Goal: Book appointment/travel/reservation

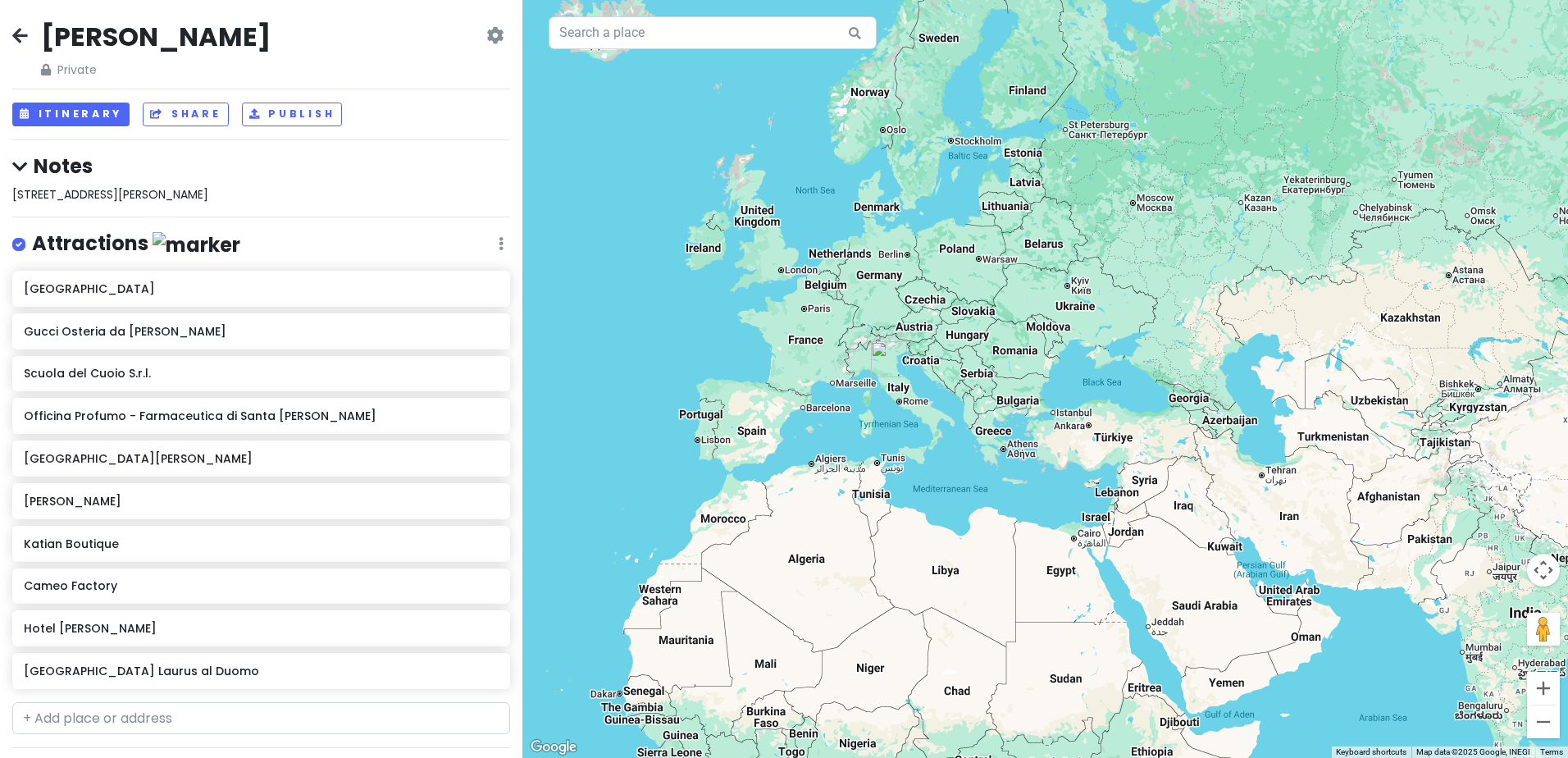
drag, startPoint x: 1400, startPoint y: 370, endPoint x: 794, endPoint y: 377, distance: 606.0
click at [787, 375] on div at bounding box center [1045, 379] width 1046 height 758
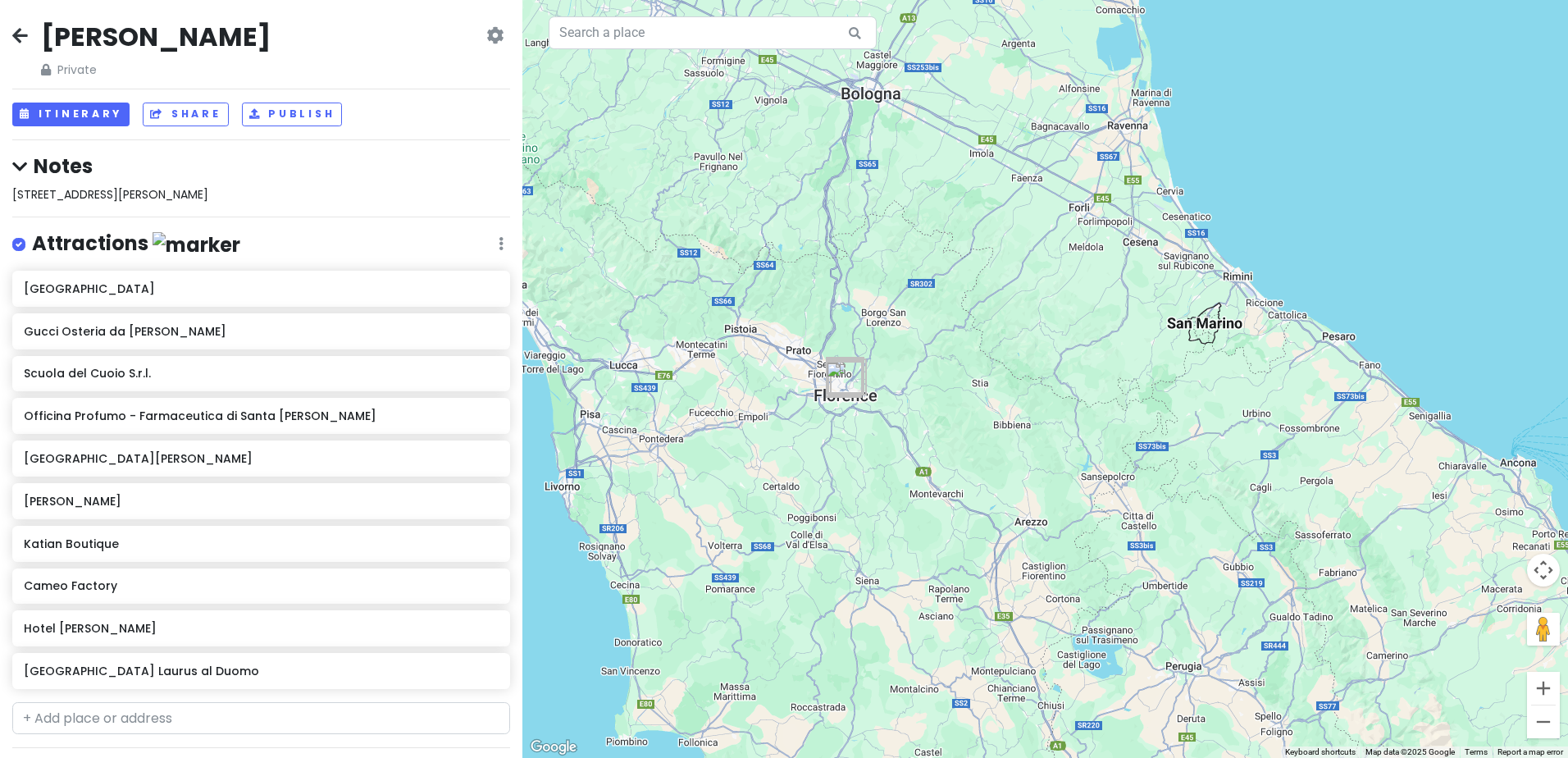
drag, startPoint x: 848, startPoint y: 407, endPoint x: 1266, endPoint y: 458, distance: 421.1
click at [1266, 458] on div at bounding box center [1045, 379] width 1046 height 758
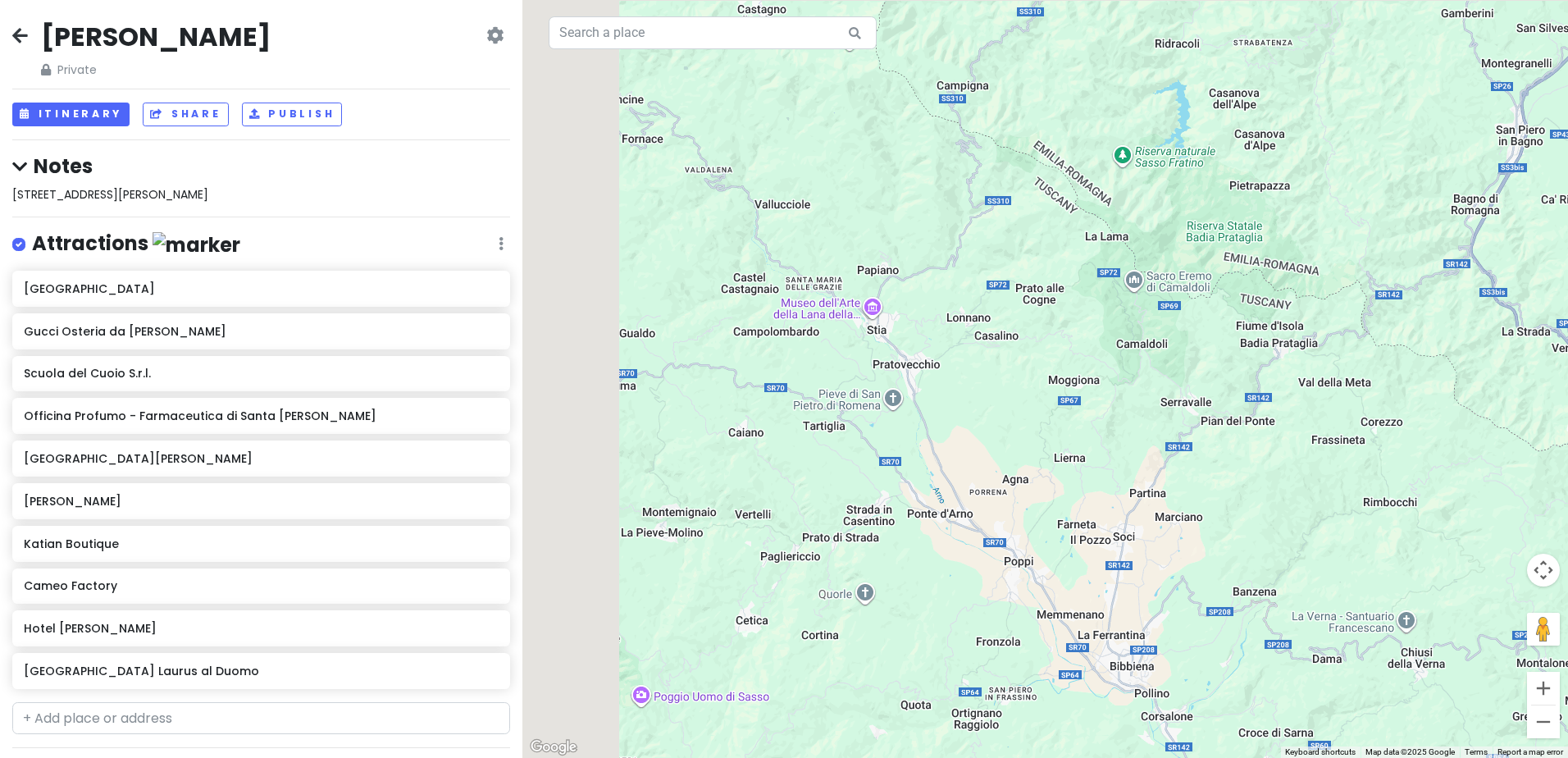
drag, startPoint x: 933, startPoint y: 431, endPoint x: 1379, endPoint y: 469, distance: 447.6
click at [1357, 474] on div at bounding box center [1045, 379] width 1046 height 758
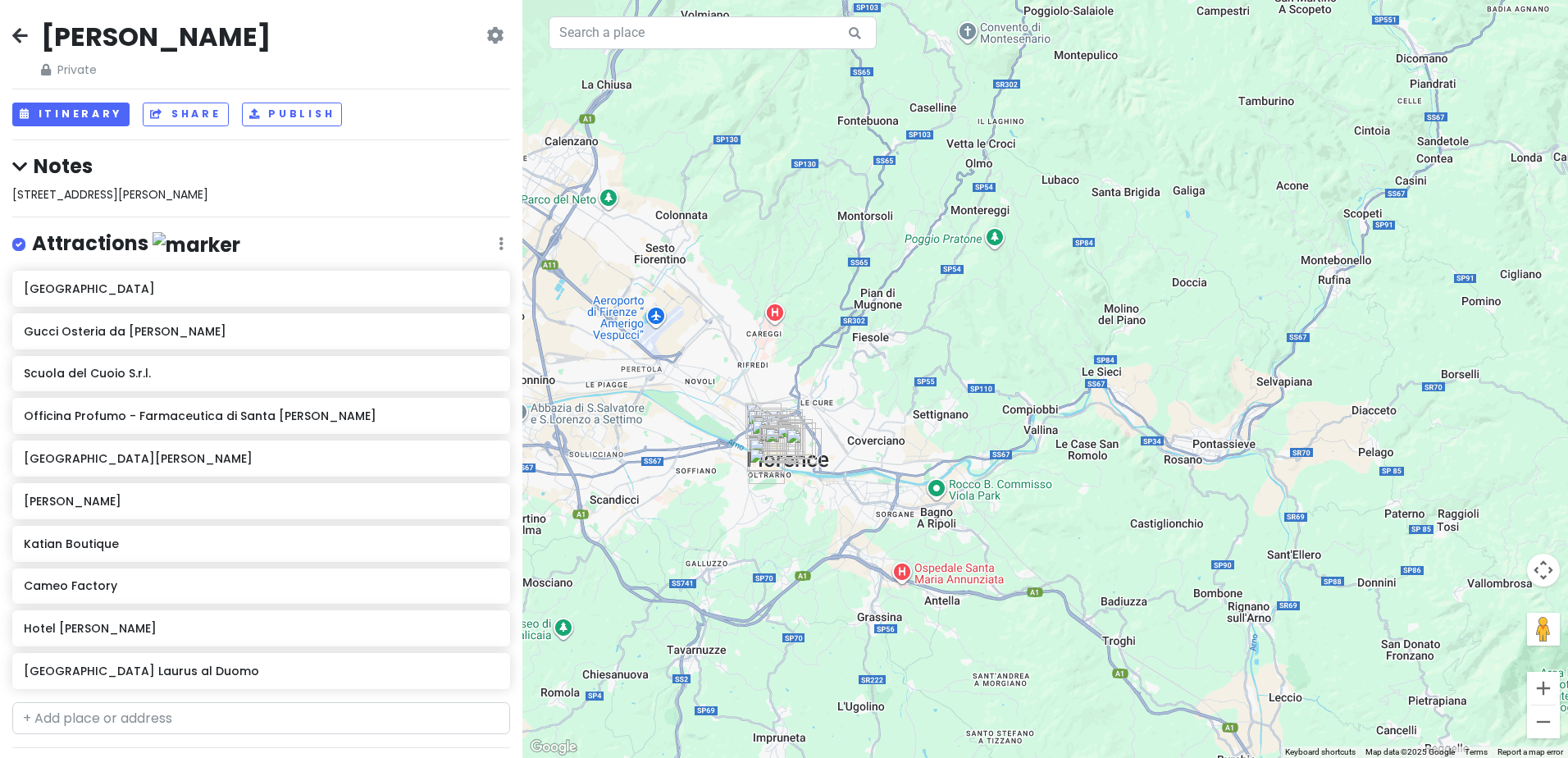
drag, startPoint x: 941, startPoint y: 450, endPoint x: 1505, endPoint y: 456, distance: 564.0
click at [1505, 456] on div at bounding box center [1045, 379] width 1046 height 758
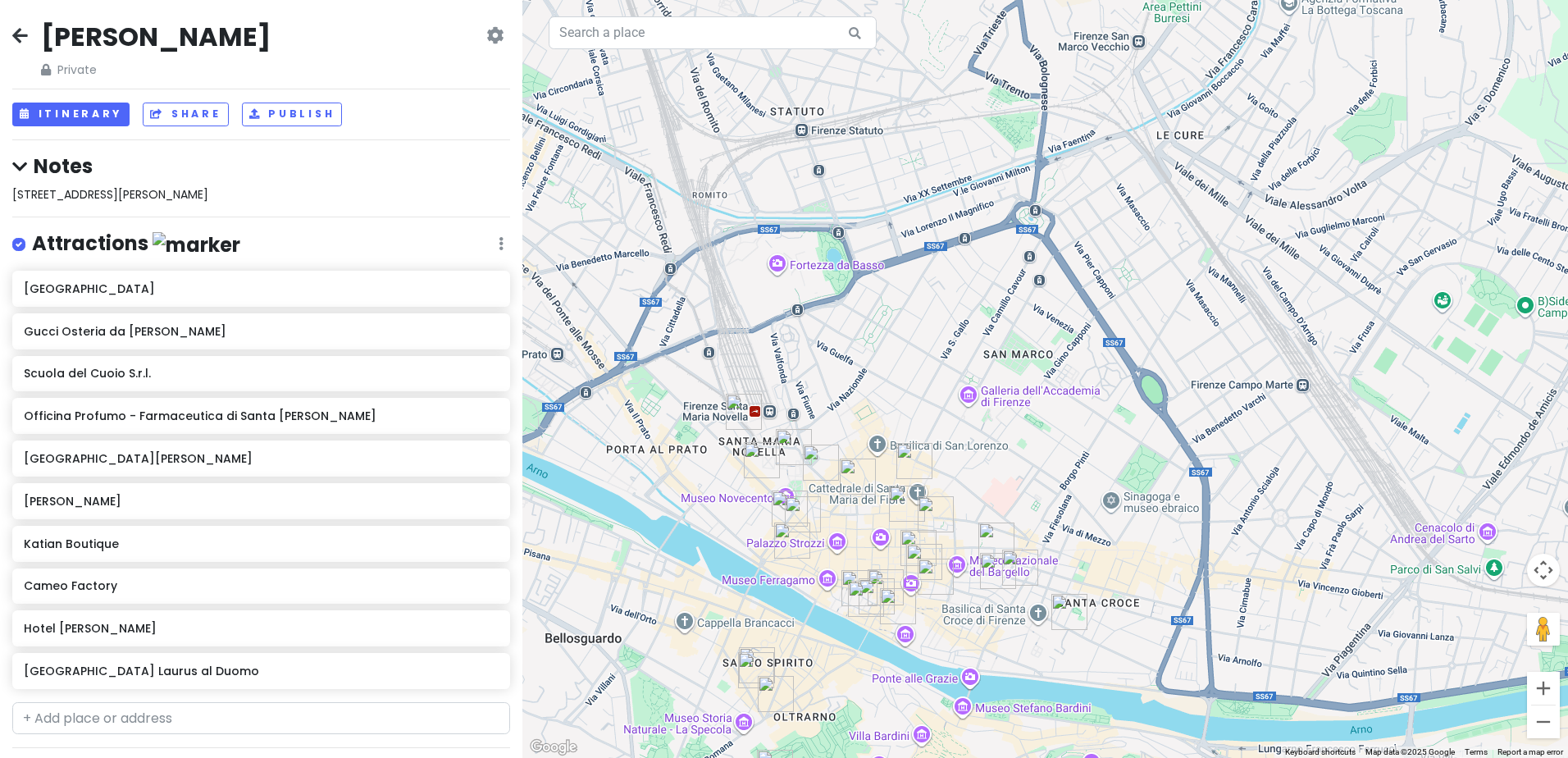
drag, startPoint x: 772, startPoint y: 415, endPoint x: 1412, endPoint y: 187, distance: 679.4
click at [1412, 187] on div at bounding box center [1045, 379] width 1046 height 758
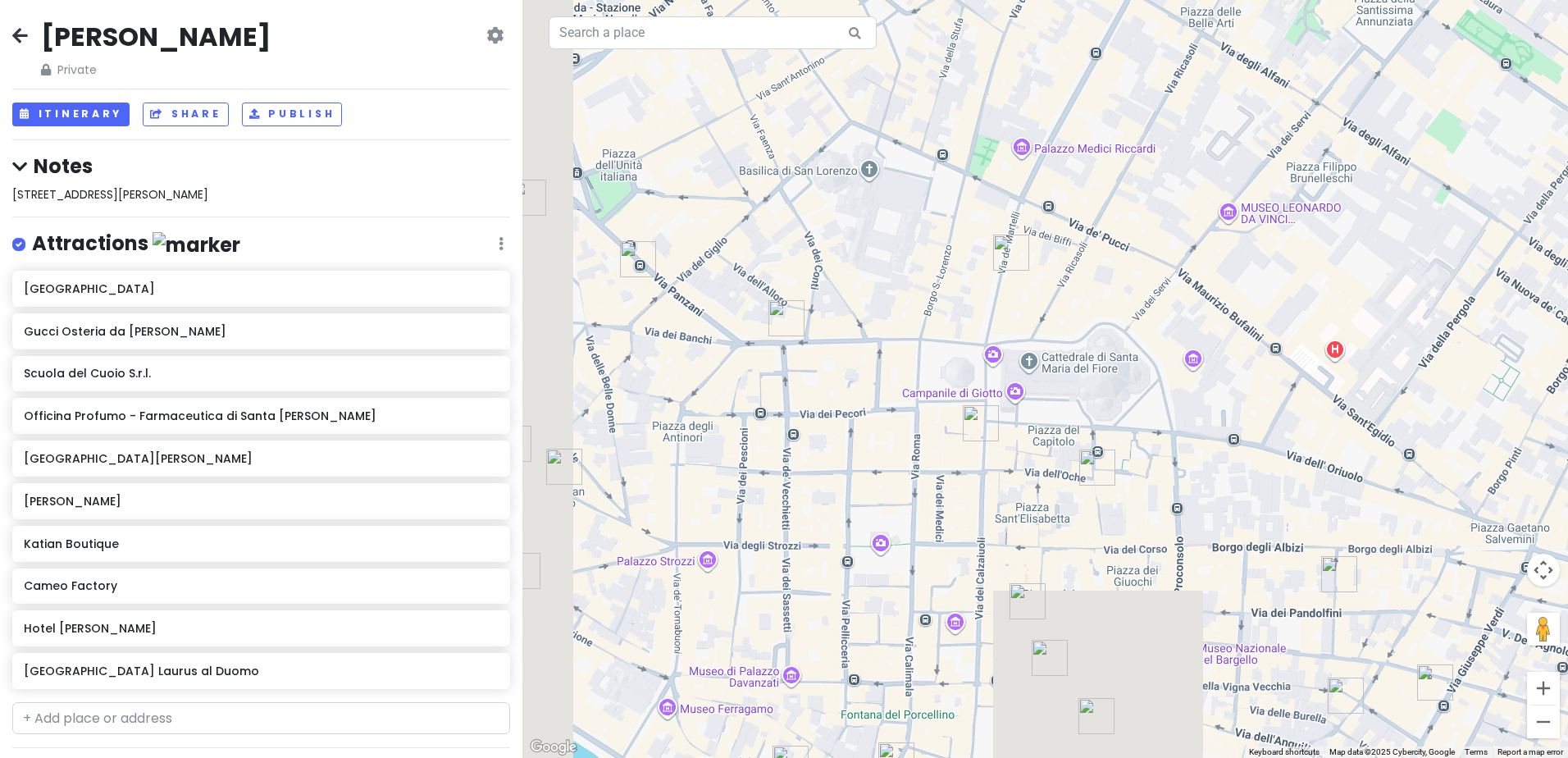
drag, startPoint x: 706, startPoint y: 422, endPoint x: 1130, endPoint y: -73, distance: 651.8
click at [1130, 0] on html "[PERSON_NAME] Trip Private Change Dates Make a Copy Delete Trip Go Pro ⚡️ Give …" at bounding box center [784, 379] width 1568 height 758
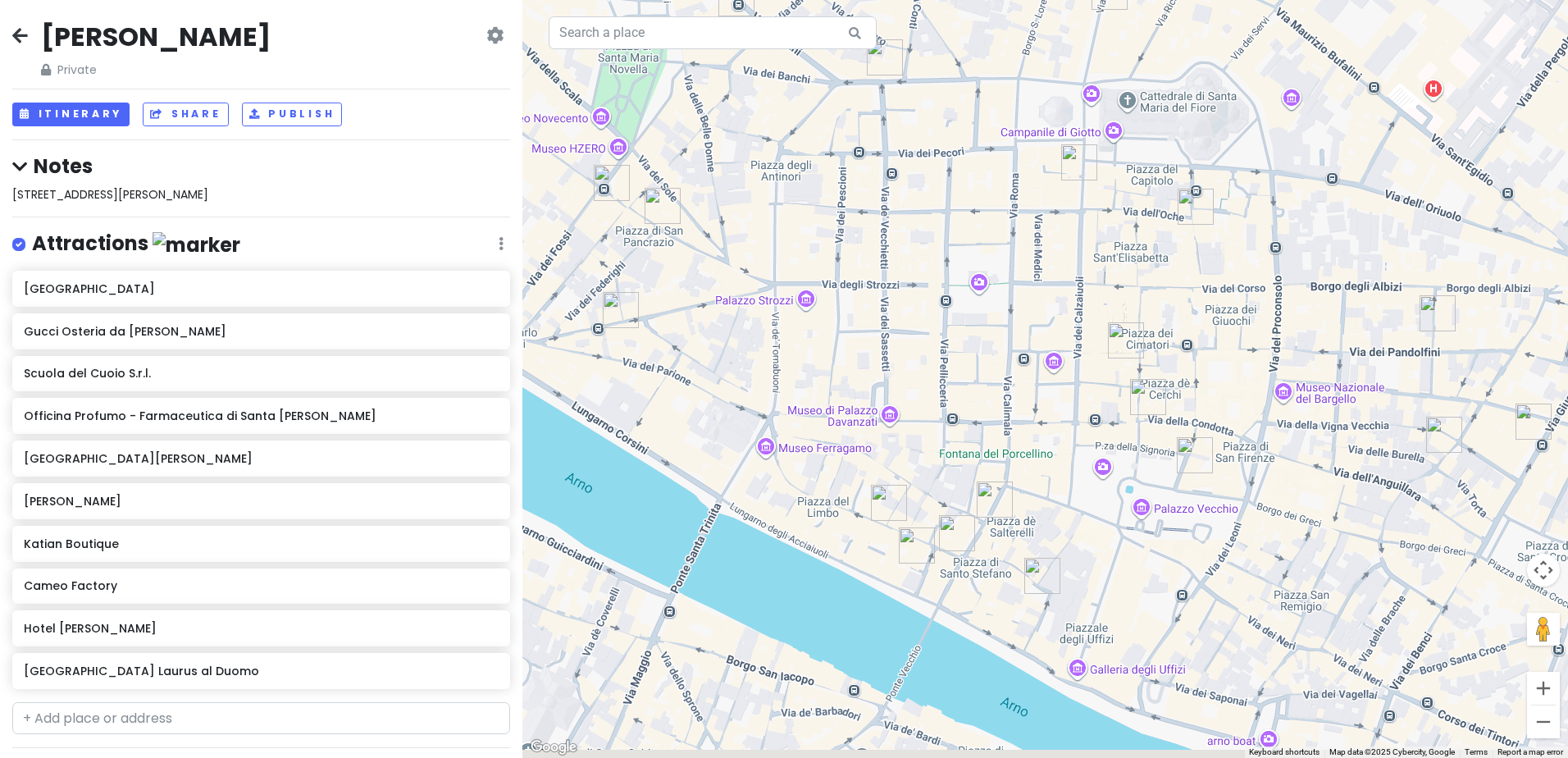
drag, startPoint x: 1123, startPoint y: 366, endPoint x: 1129, endPoint y: 267, distance: 99.2
click at [1129, 267] on div at bounding box center [1045, 379] width 1046 height 758
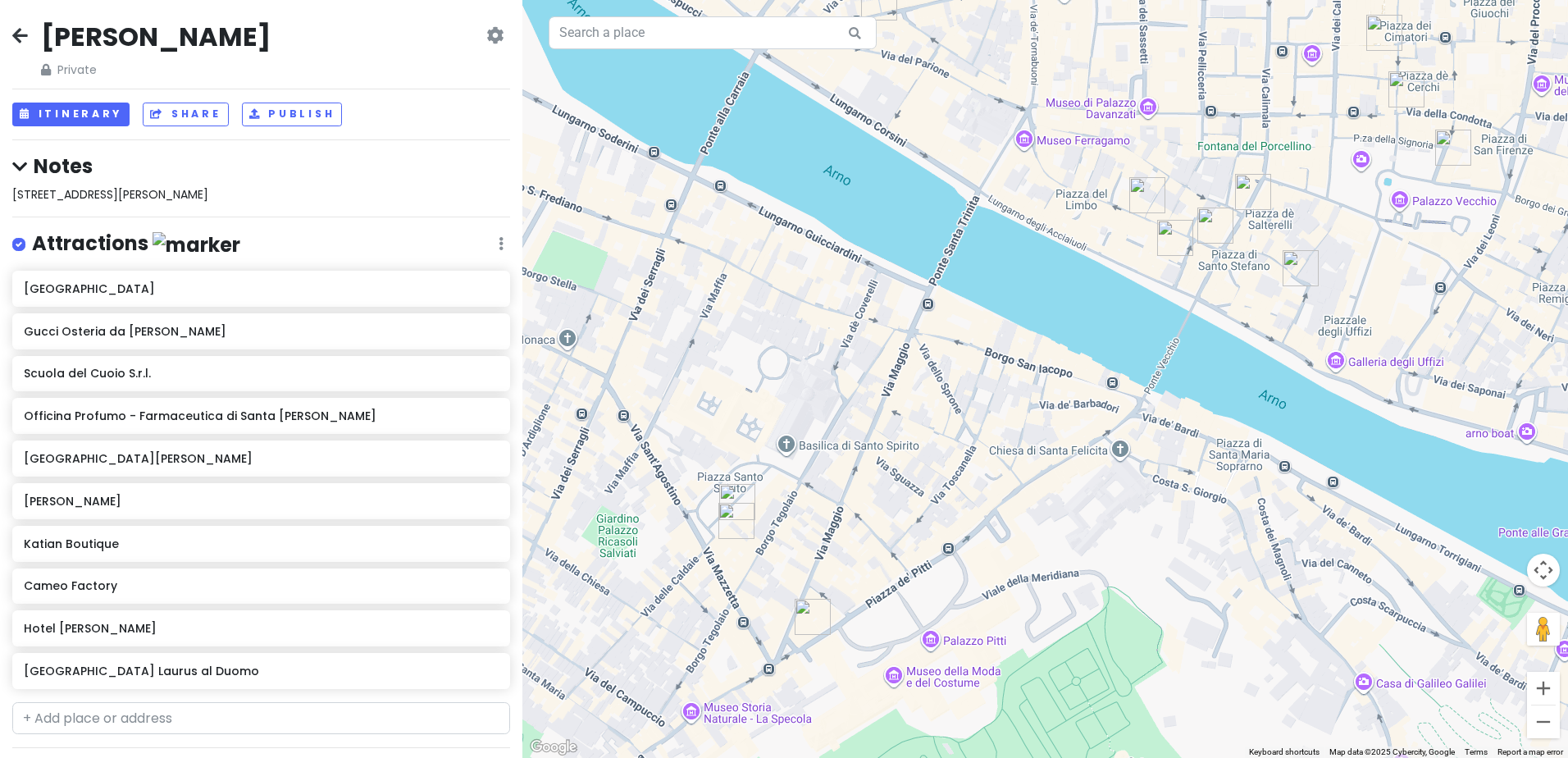
drag, startPoint x: 978, startPoint y: 506, endPoint x: 1235, endPoint y: 190, distance: 407.3
click at [1235, 190] on img "Via Por Santa Maria, 6" at bounding box center [1253, 191] width 36 height 36
click at [668, 30] on input "text" at bounding box center [712, 33] width 328 height 33
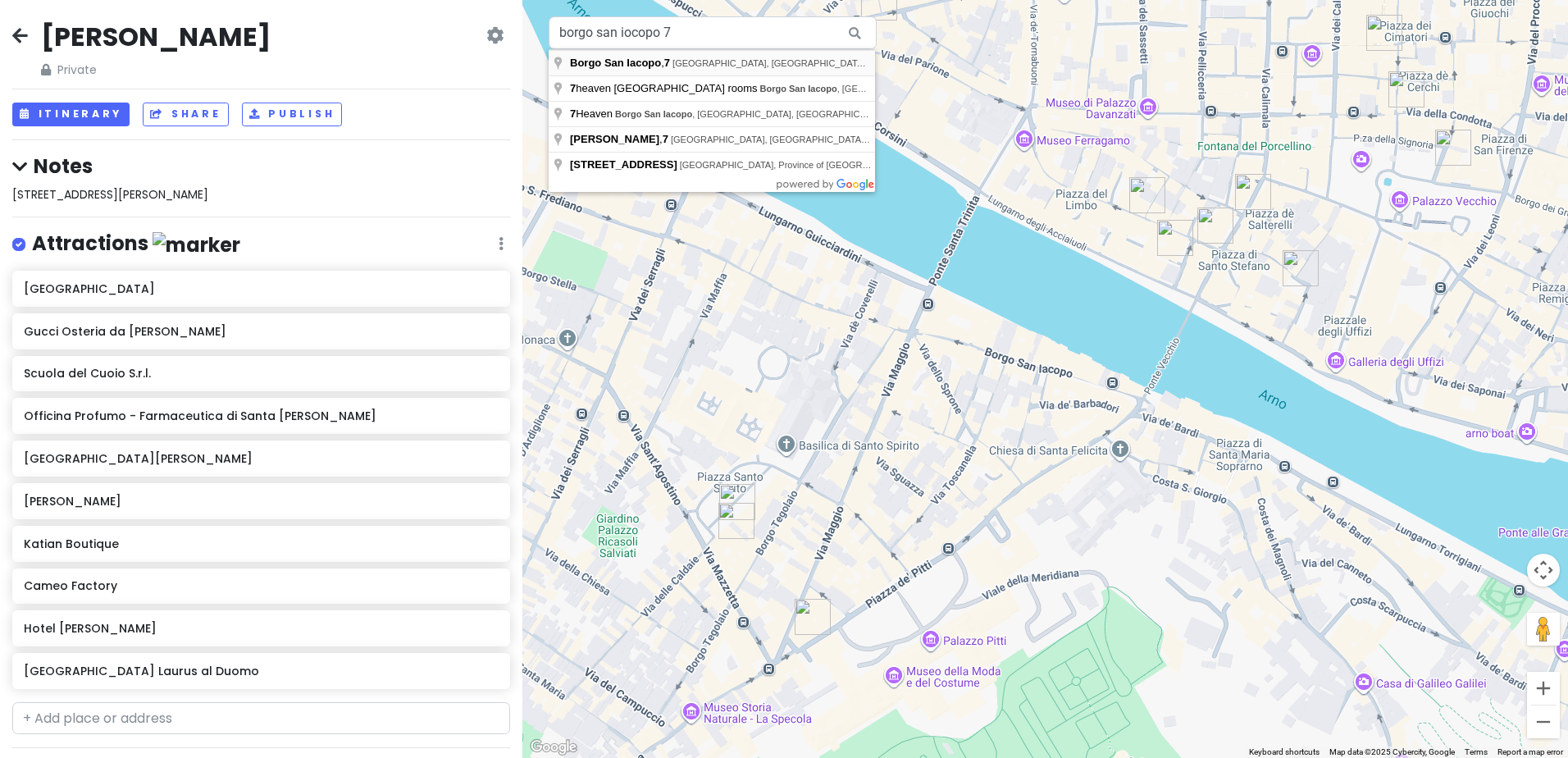
type input "[STREET_ADDRESS]"
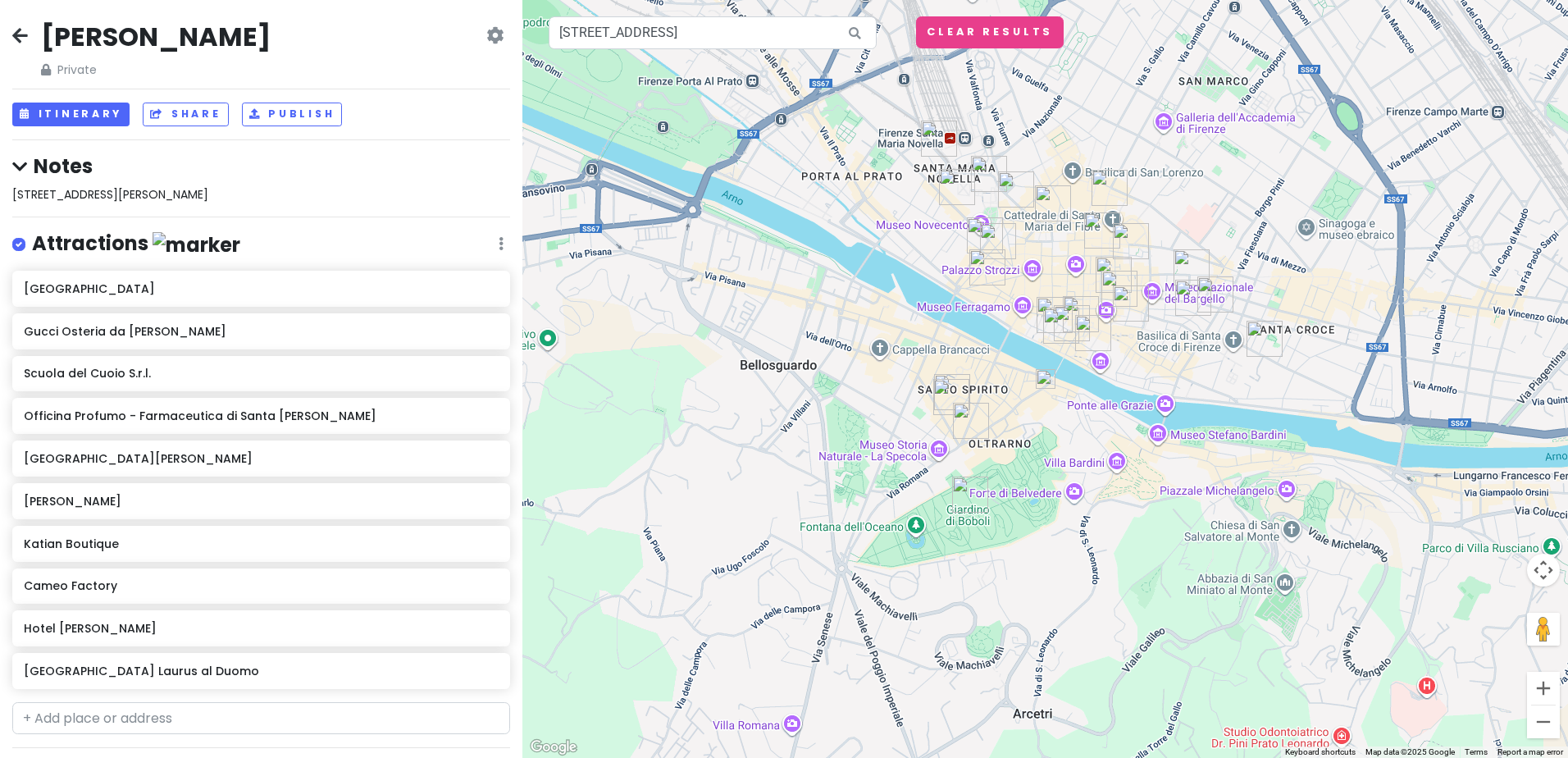
click at [1048, 379] on img at bounding box center [1045, 379] width 19 height 19
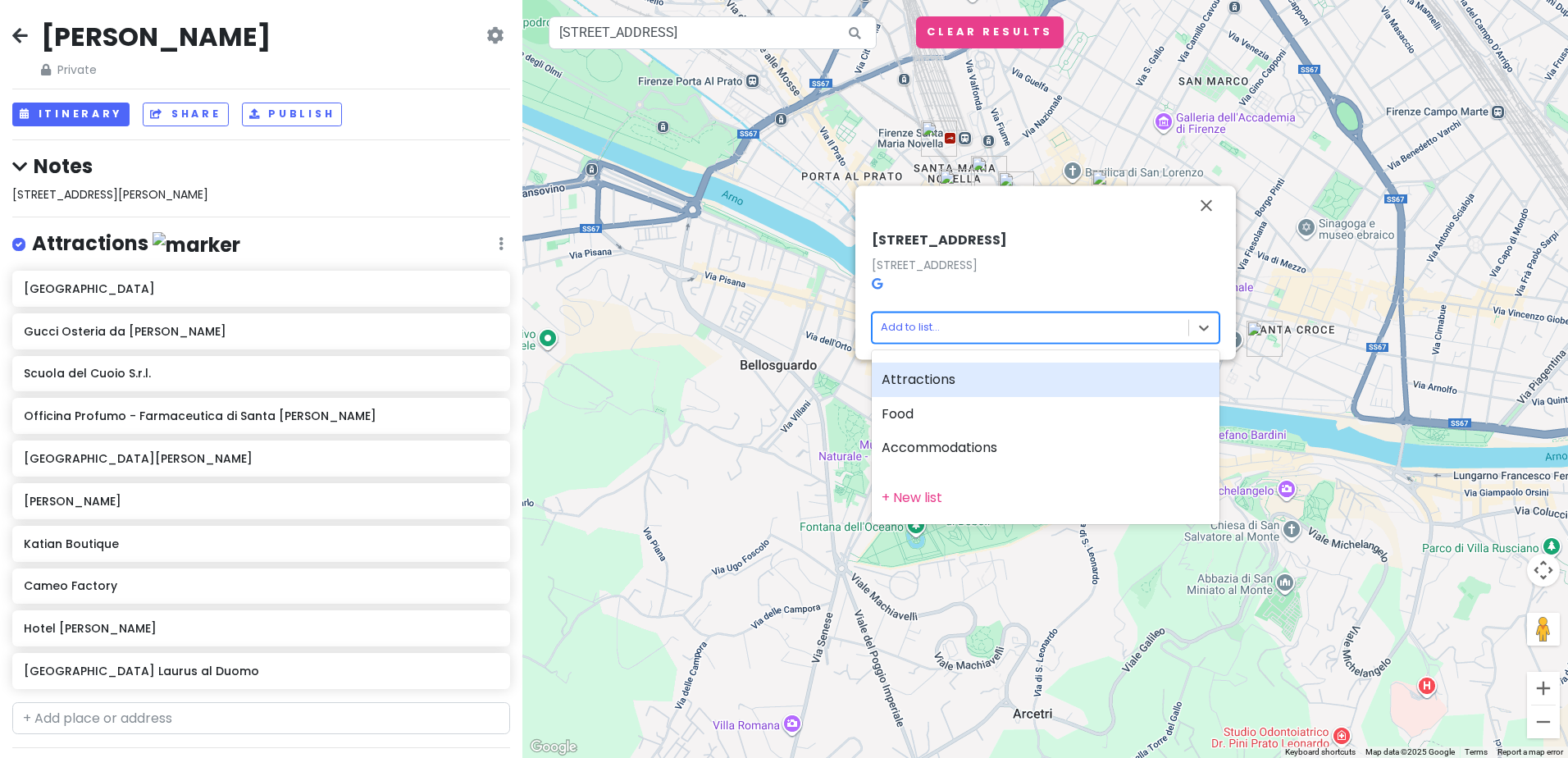
click at [903, 322] on body "[PERSON_NAME] Trip Private Change Dates Make a Copy Delete Trip Go Pro ⚡️ Give …" at bounding box center [784, 379] width 1568 height 758
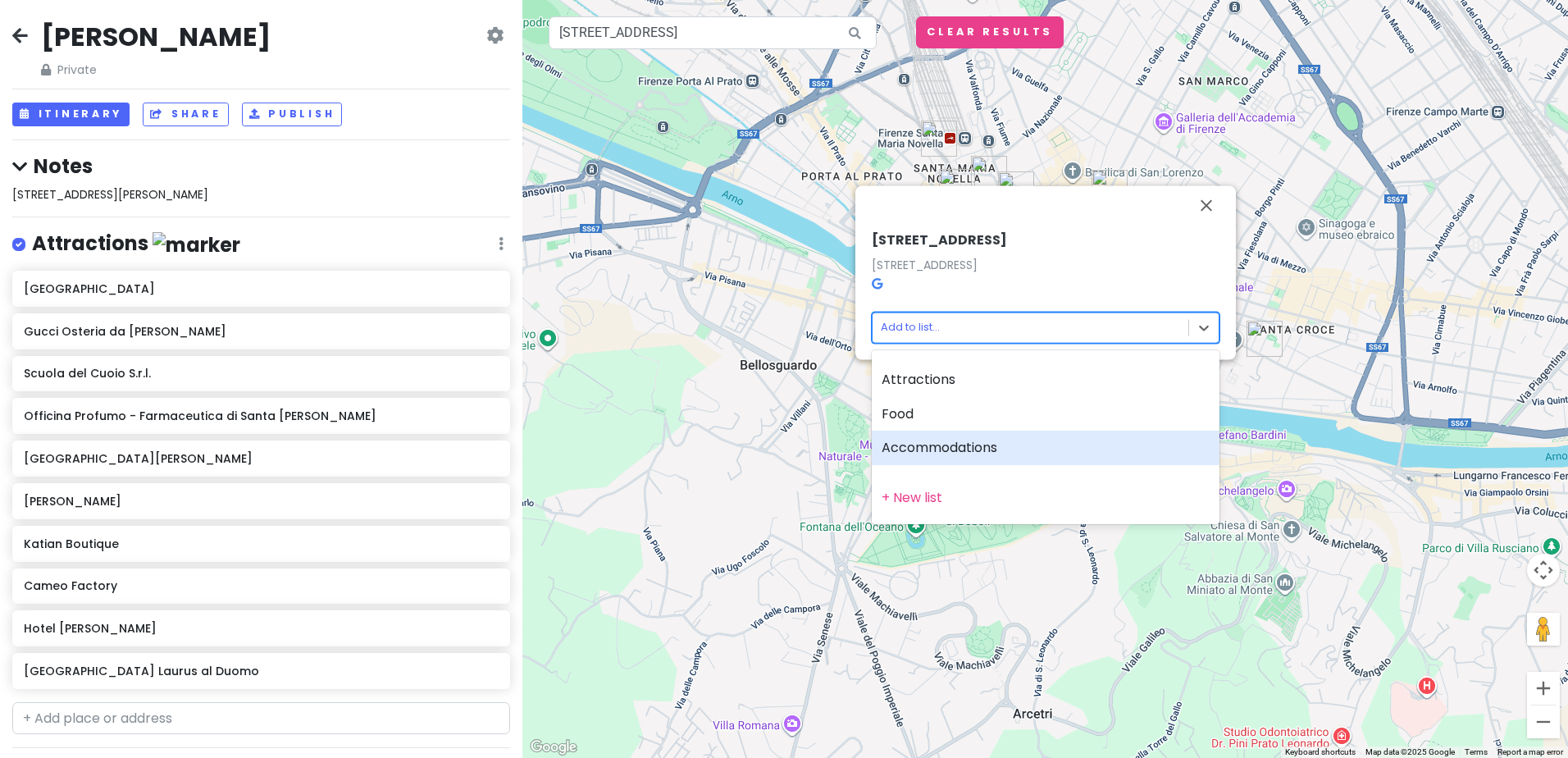
click at [900, 446] on div "Accommodations" at bounding box center [1046, 447] width 347 height 34
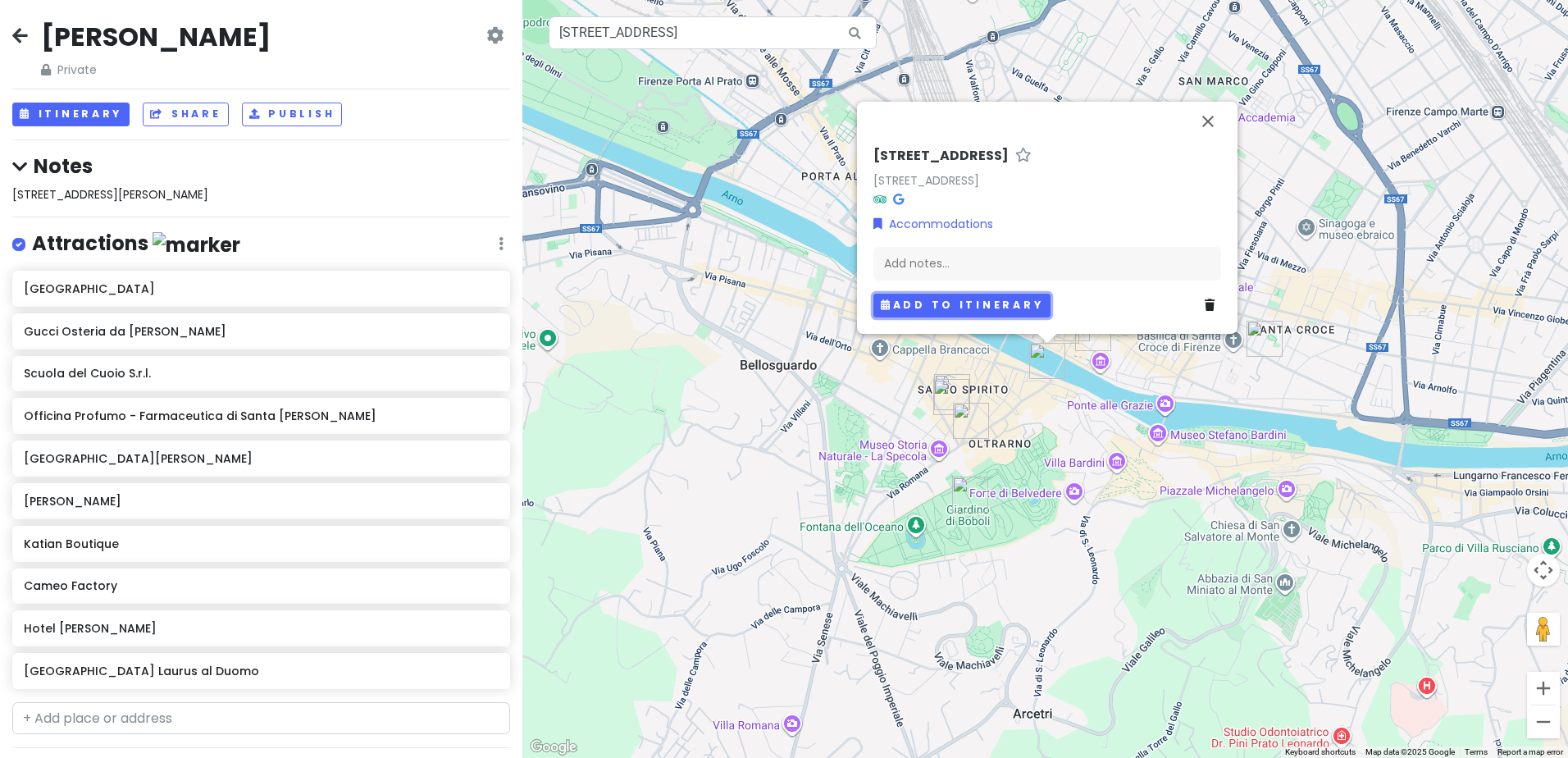
click at [961, 302] on button "Add to itinerary" at bounding box center [961, 305] width 177 height 24
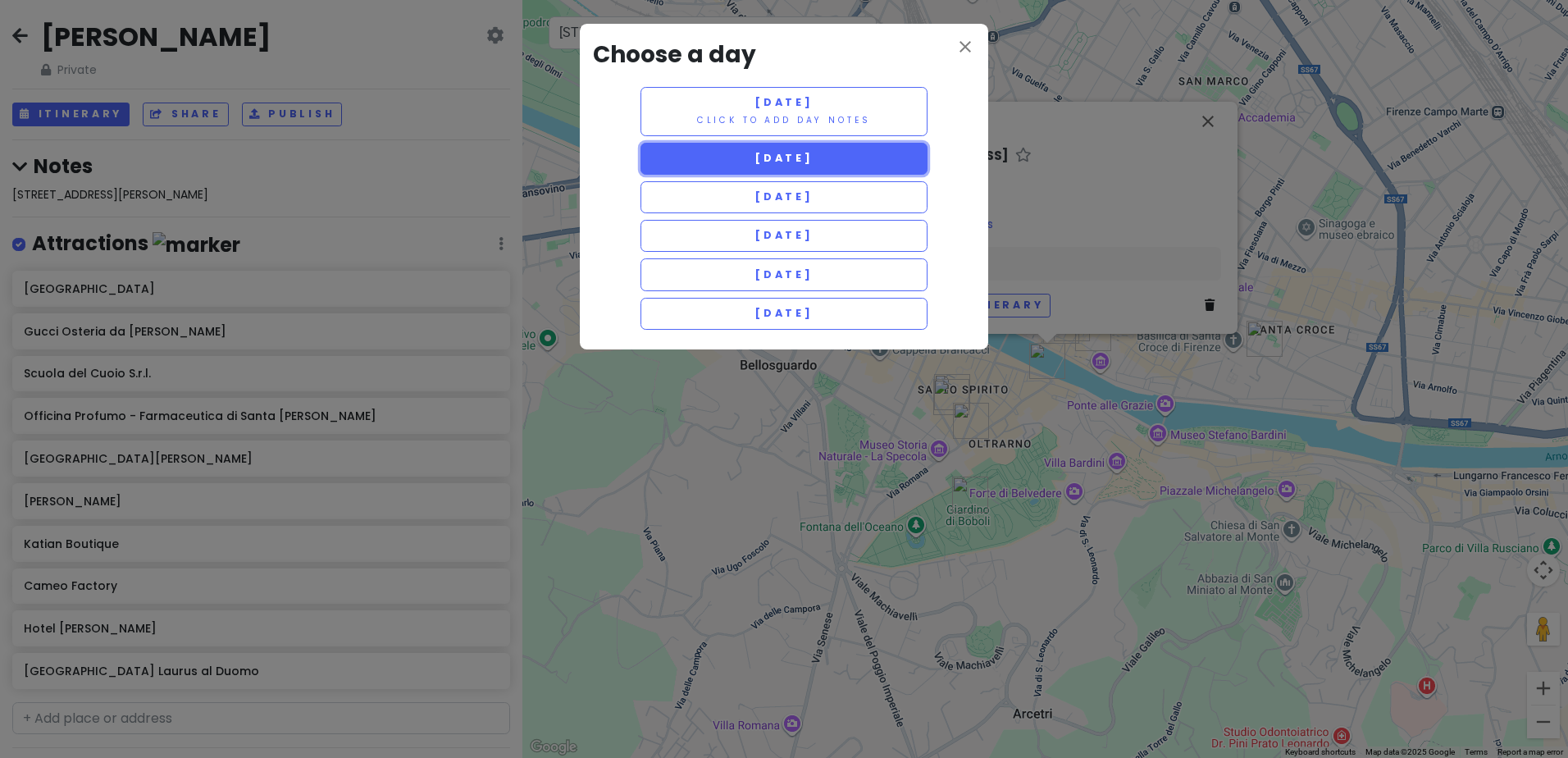
click at [861, 158] on button "[DATE]" at bounding box center [784, 158] width 287 height 32
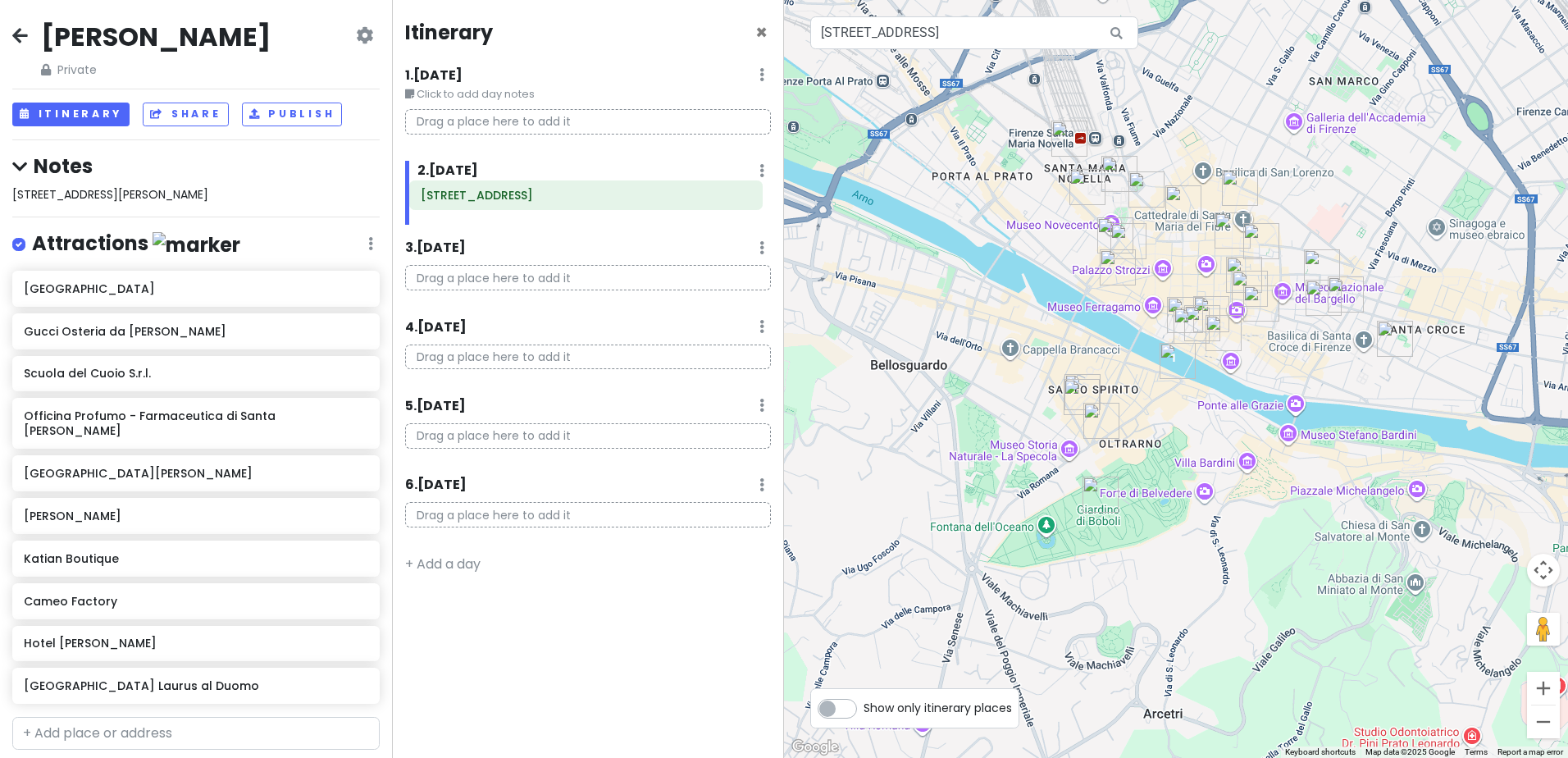
drag, startPoint x: 552, startPoint y: 207, endPoint x: 544, endPoint y: 198, distance: 12.0
click at [544, 198] on div "[STREET_ADDRESS]" at bounding box center [594, 206] width 378 height 36
click at [470, 274] on p "Drag a place here to add it" at bounding box center [588, 277] width 366 height 26
click at [551, 232] on div "Itinerary × 1 . [DATE] Edit Day Notes Delete Day Click to add day notes Drag a …" at bounding box center [588, 379] width 392 height 758
click at [506, 275] on p "Drag a place here to add it" at bounding box center [588, 277] width 366 height 26
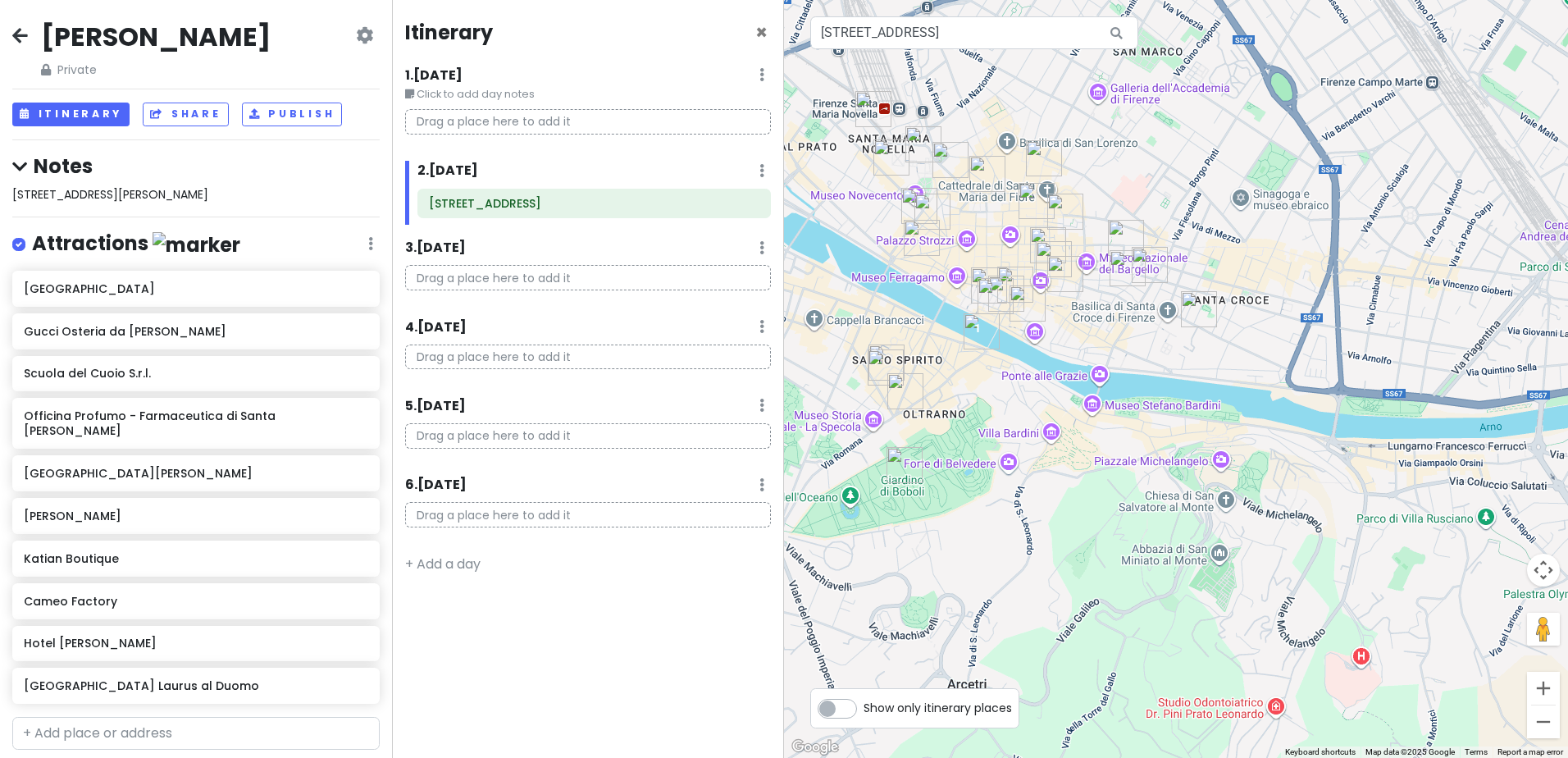
drag, startPoint x: 1173, startPoint y: 362, endPoint x: 972, endPoint y: 332, distance: 203.2
click at [972, 332] on img "Borgo San Iacopo, 7" at bounding box center [982, 331] width 36 height 36
click at [476, 278] on p "Drag a place here to add it" at bounding box center [588, 277] width 366 height 26
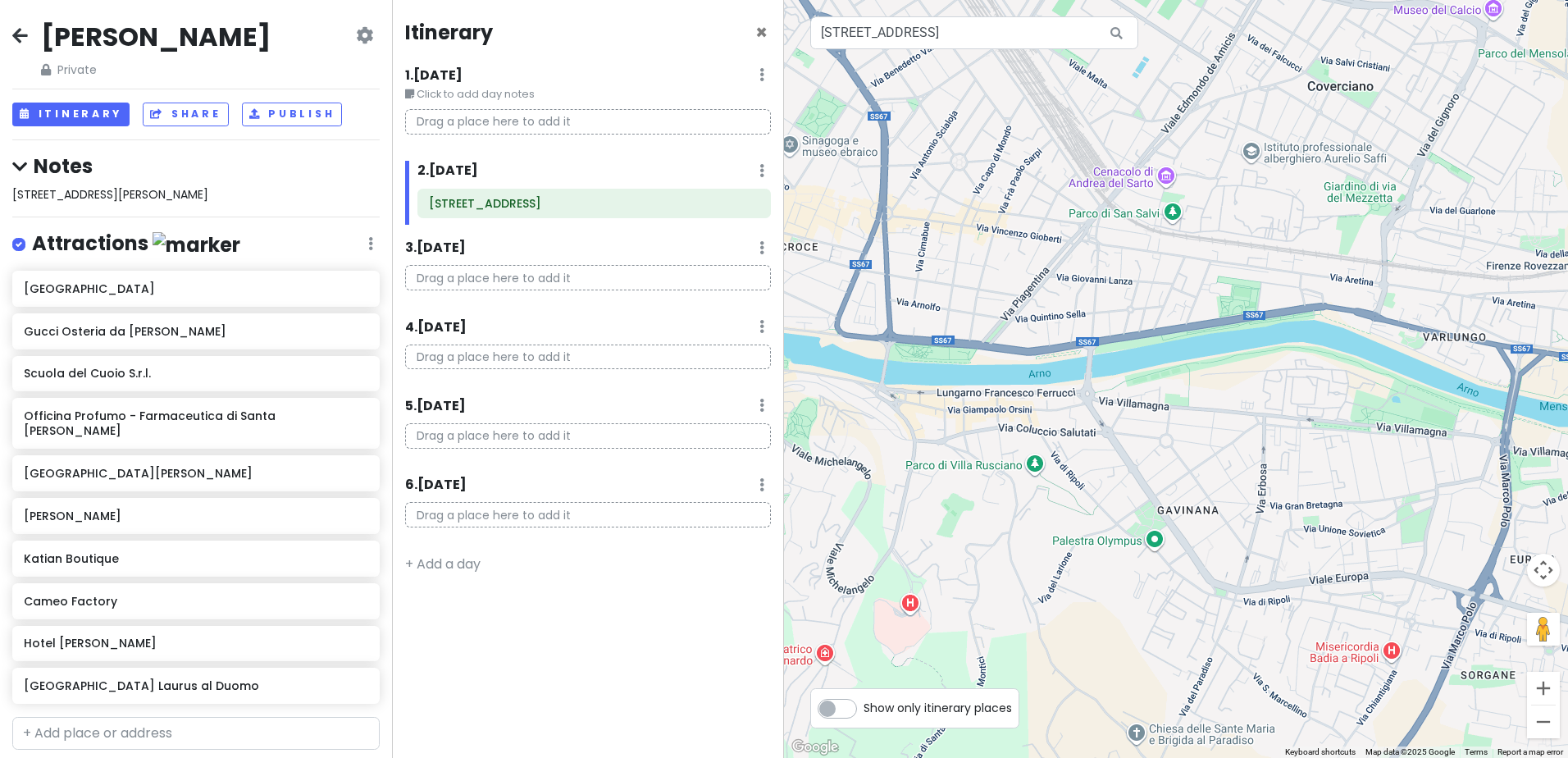
drag, startPoint x: 980, startPoint y: 325, endPoint x: 517, endPoint y: 264, distance: 467.0
click at [517, 264] on div "[PERSON_NAME] Trip Private Change Dates Make a Copy Delete Trip Go Pro ⚡️ Give …" at bounding box center [784, 379] width 1568 height 758
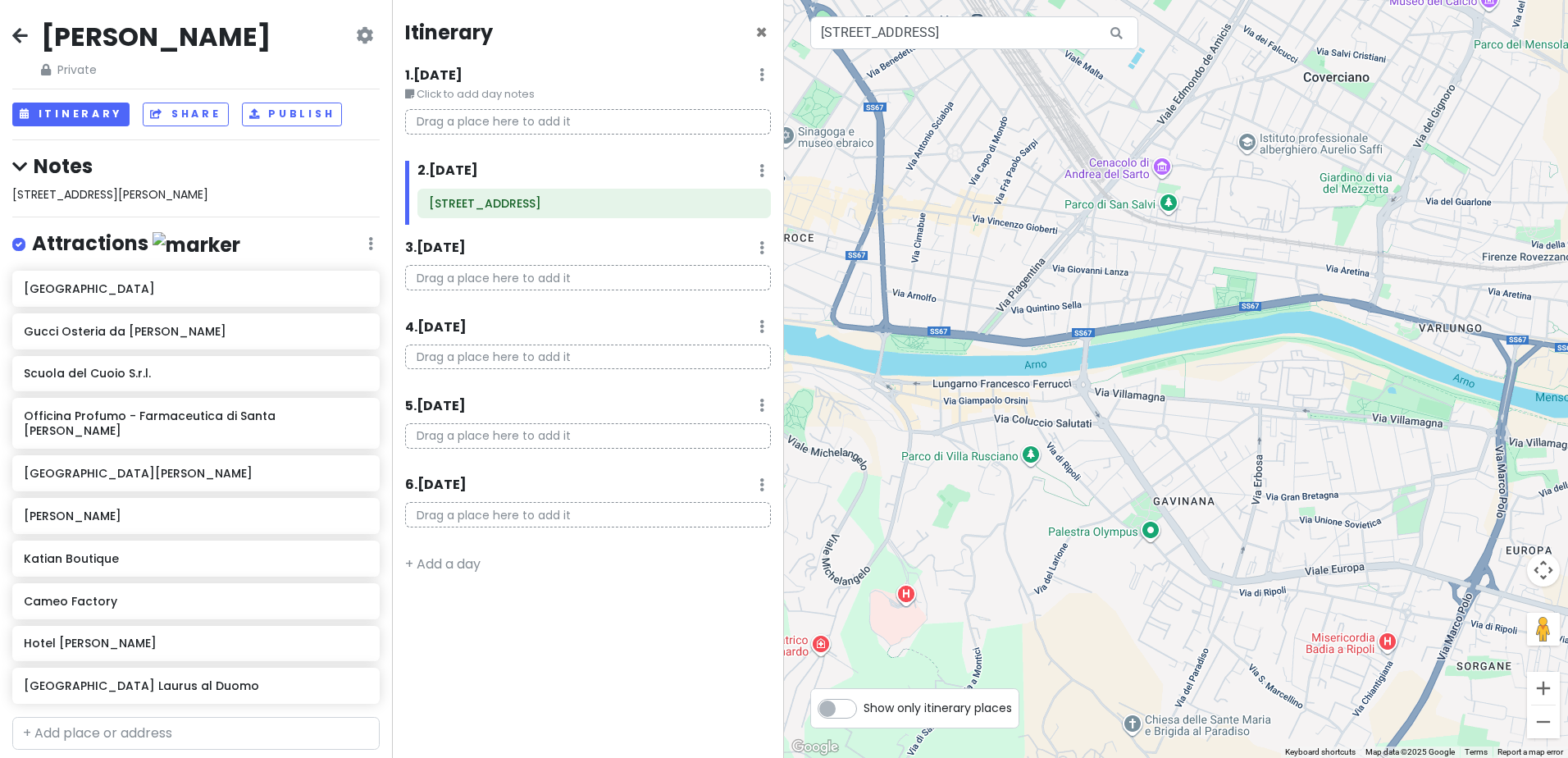
click at [519, 273] on p "Drag a place here to add it" at bounding box center [588, 277] width 366 height 26
click at [483, 278] on p "Drag a place here to add it" at bounding box center [588, 277] width 366 height 26
click at [490, 275] on p "Drag a place here to add it" at bounding box center [588, 277] width 366 height 26
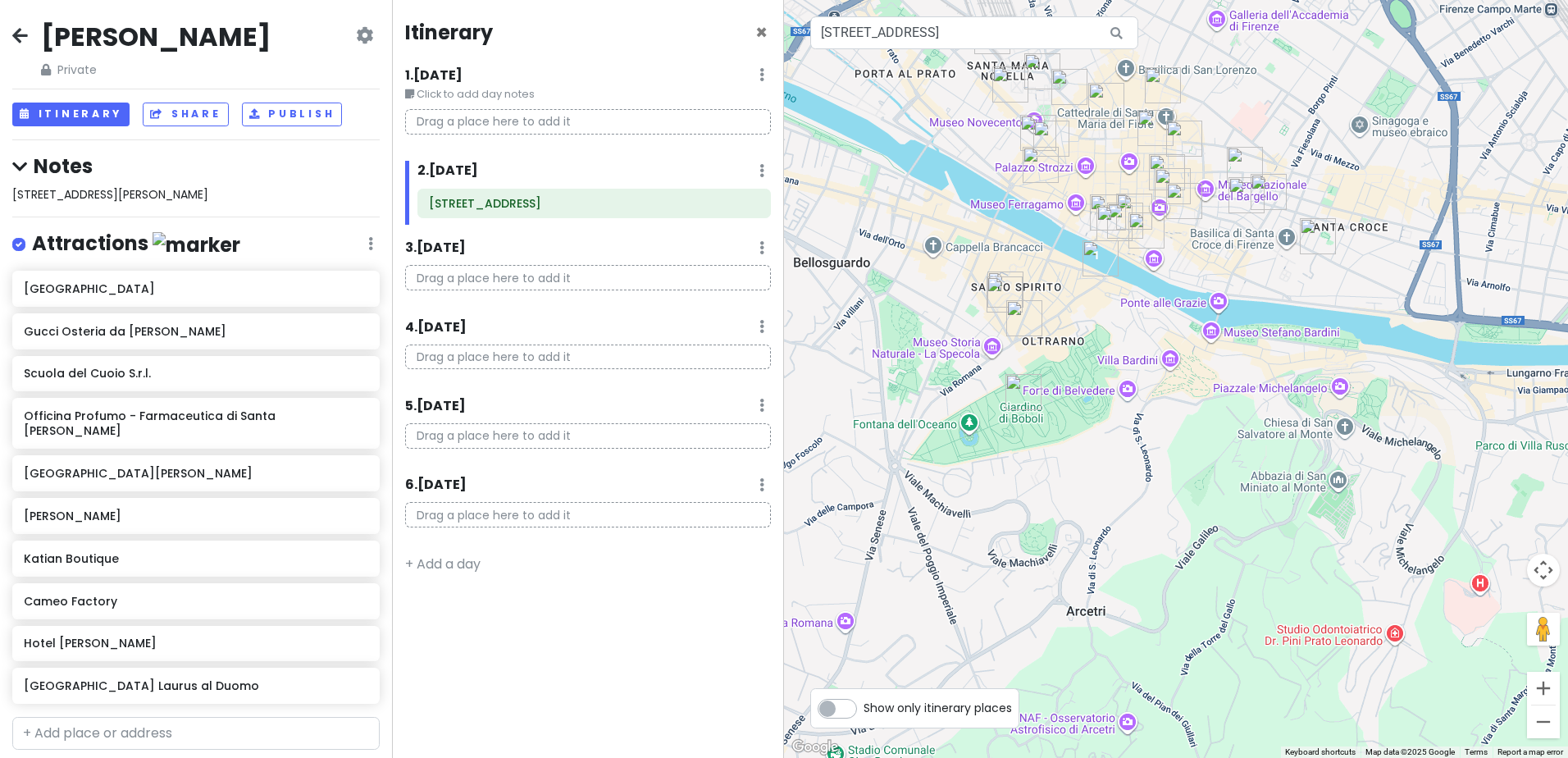
drag, startPoint x: 994, startPoint y: 263, endPoint x: 1571, endPoint y: 254, distance: 577.1
click at [1567, 254] on html "[PERSON_NAME] Trip Private Change Dates Make a Copy Delete Trip Go Pro ⚡️ Give …" at bounding box center [784, 379] width 1568 height 758
click at [759, 245] on icon at bounding box center [761, 247] width 5 height 13
click at [500, 243] on div "3 . [DATE] Add Day Notes Delete Day" at bounding box center [588, 252] width 366 height 28
click at [737, 202] on icon at bounding box center [734, 203] width 13 height 13
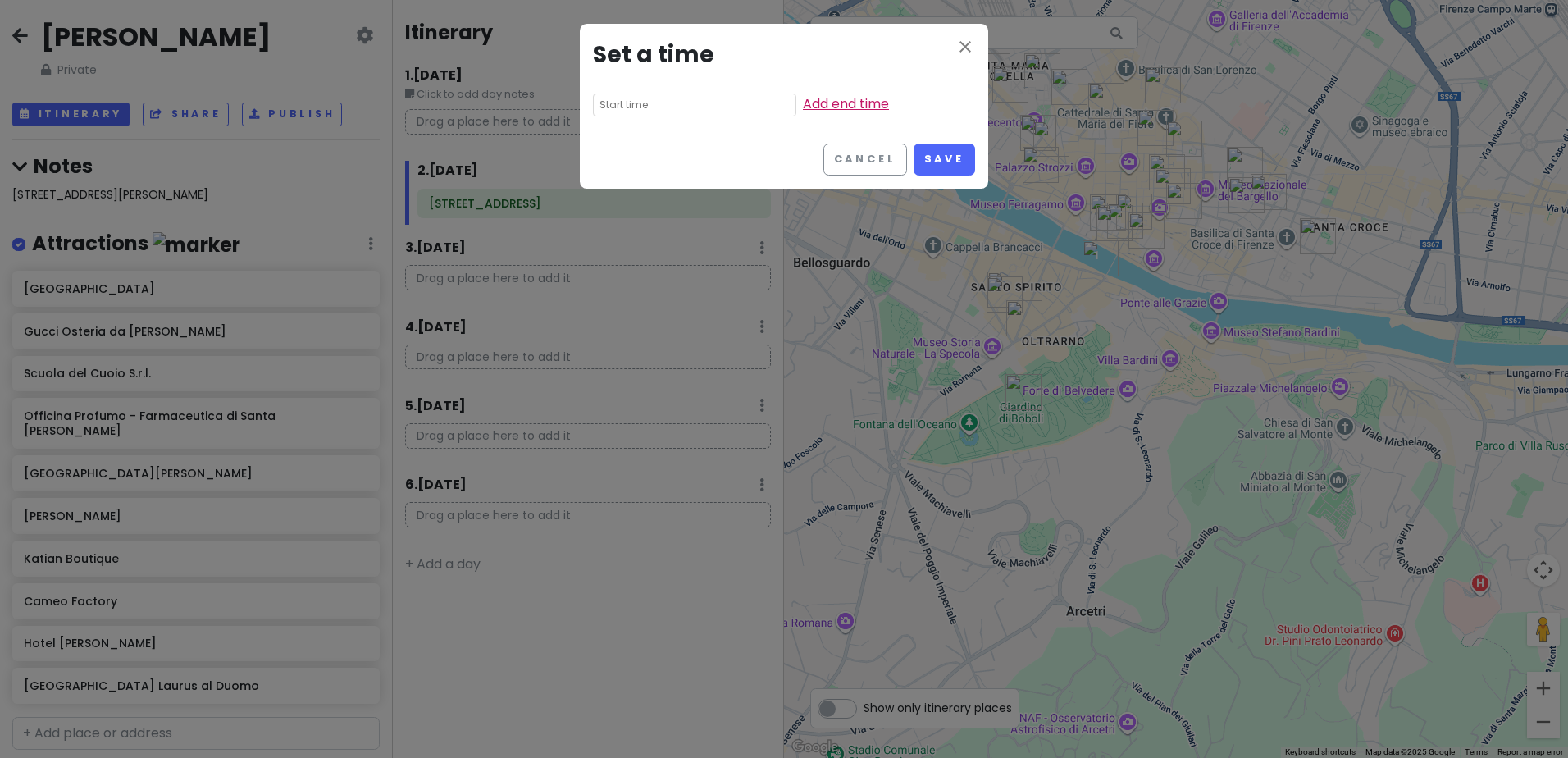
click at [803, 109] on link "Add end time" at bounding box center [846, 104] width 86 height 19
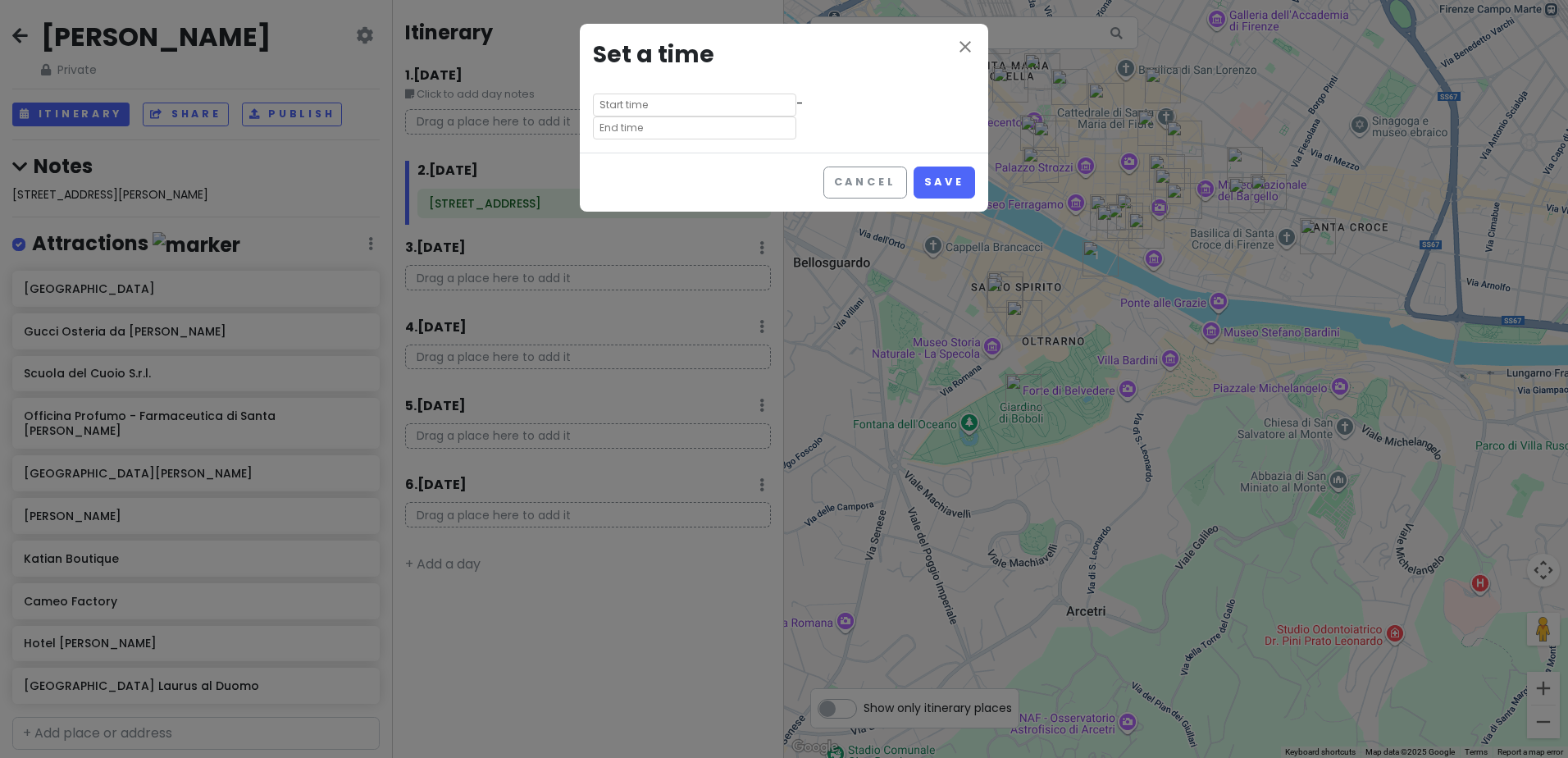
click at [776, 117] on input "text" at bounding box center [694, 128] width 203 height 23
click at [776, 104] on input at bounding box center [813, 105] width 128 height 17
click at [827, 63] on h3 "Set a time" at bounding box center [784, 55] width 382 height 37
click at [875, 166] on button "Cancel" at bounding box center [865, 182] width 84 height 32
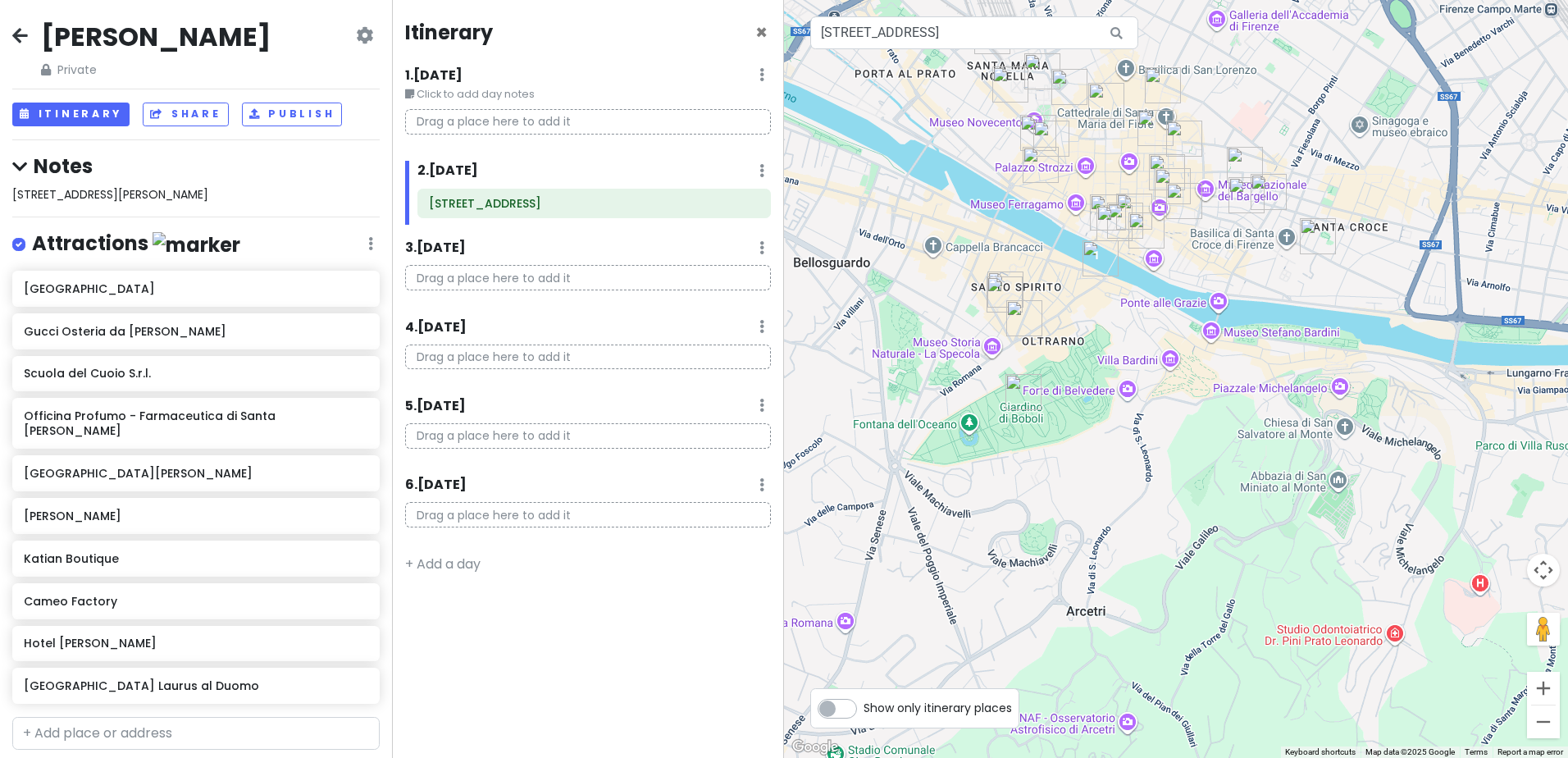
click at [1095, 253] on img "Borgo San Iacopo, 7" at bounding box center [1100, 257] width 36 height 36
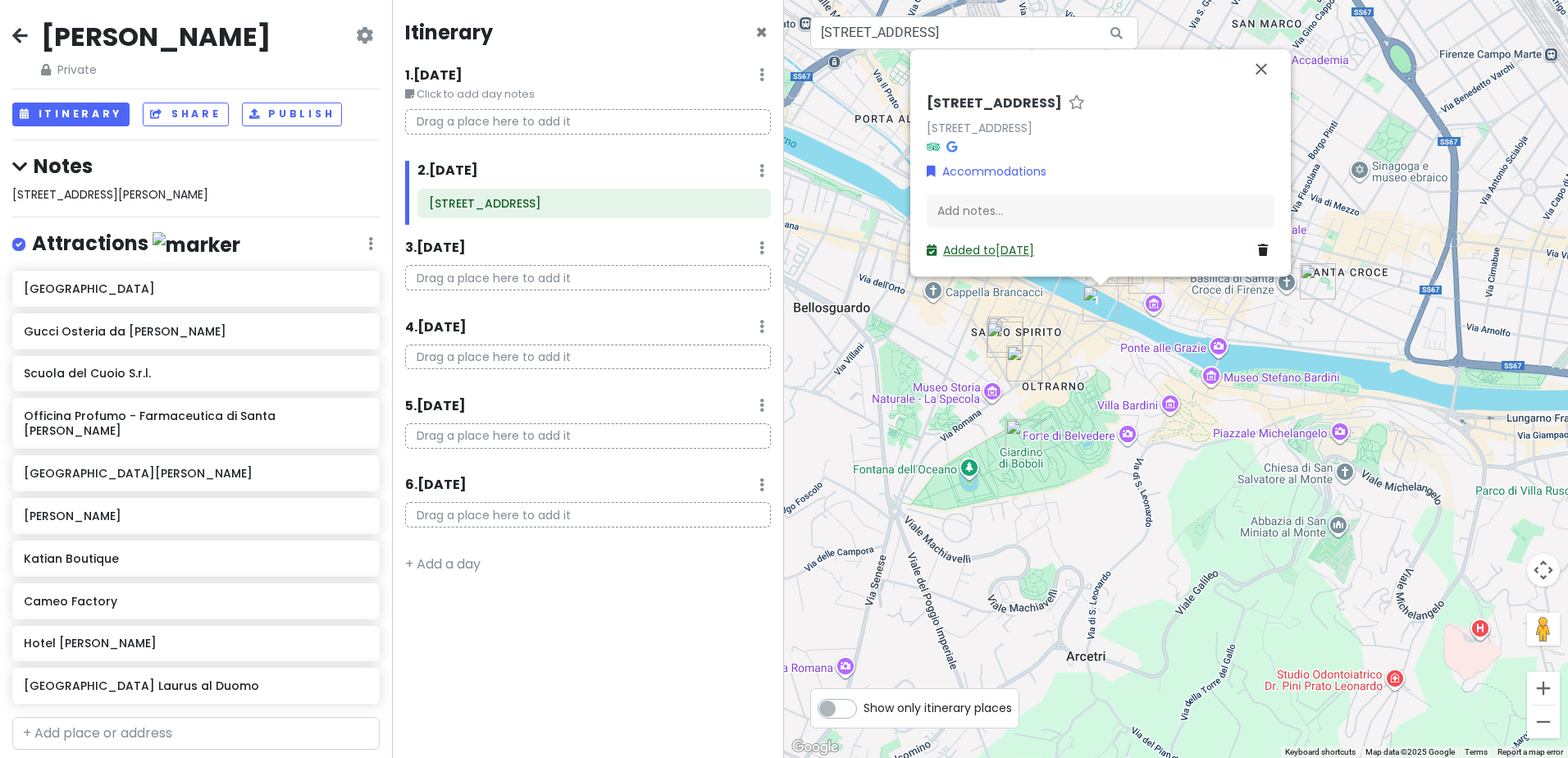
click at [960, 248] on link "Added to [DATE]" at bounding box center [980, 251] width 108 height 17
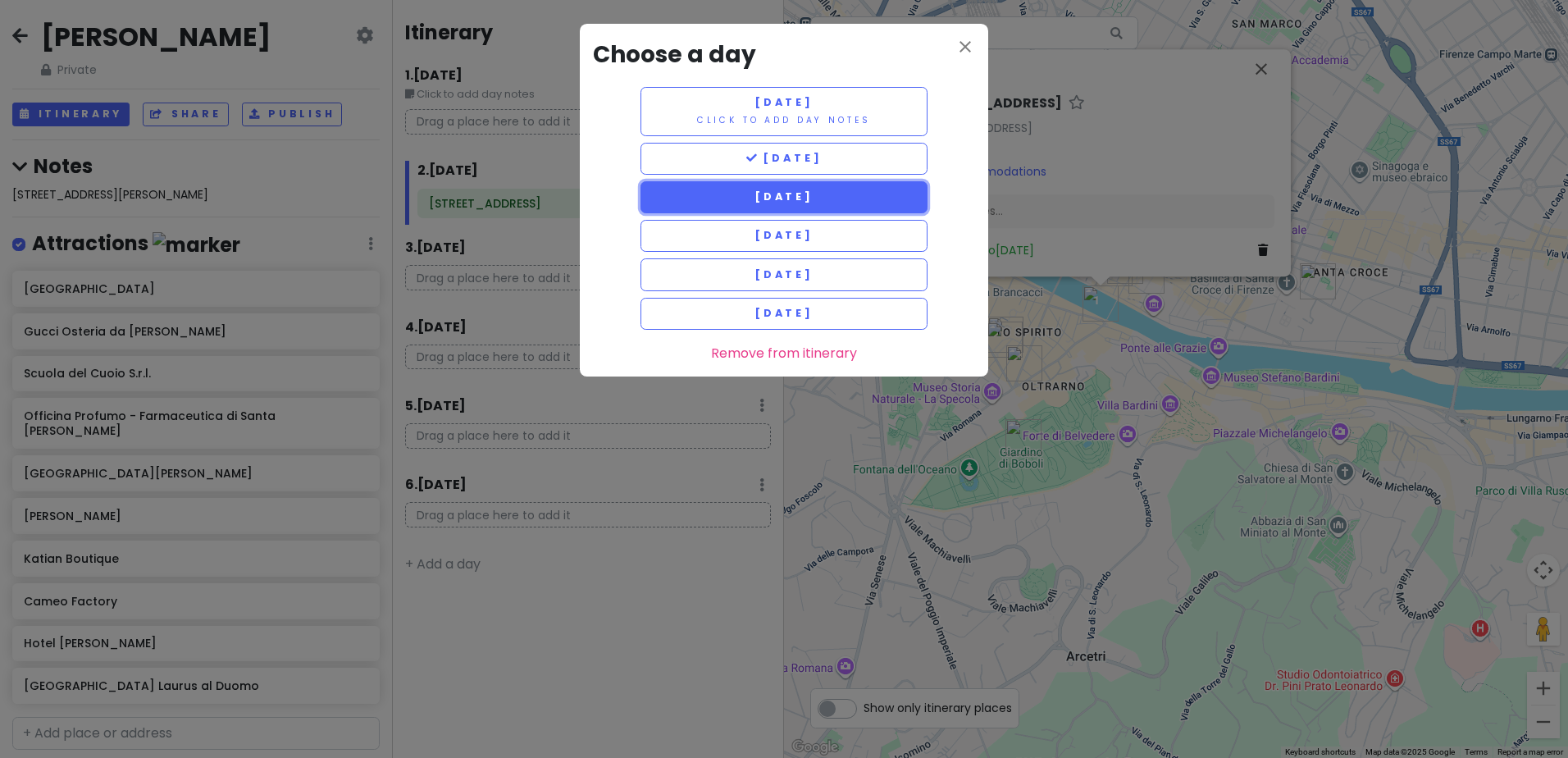
click at [873, 201] on button "[DATE]" at bounding box center [784, 197] width 287 height 32
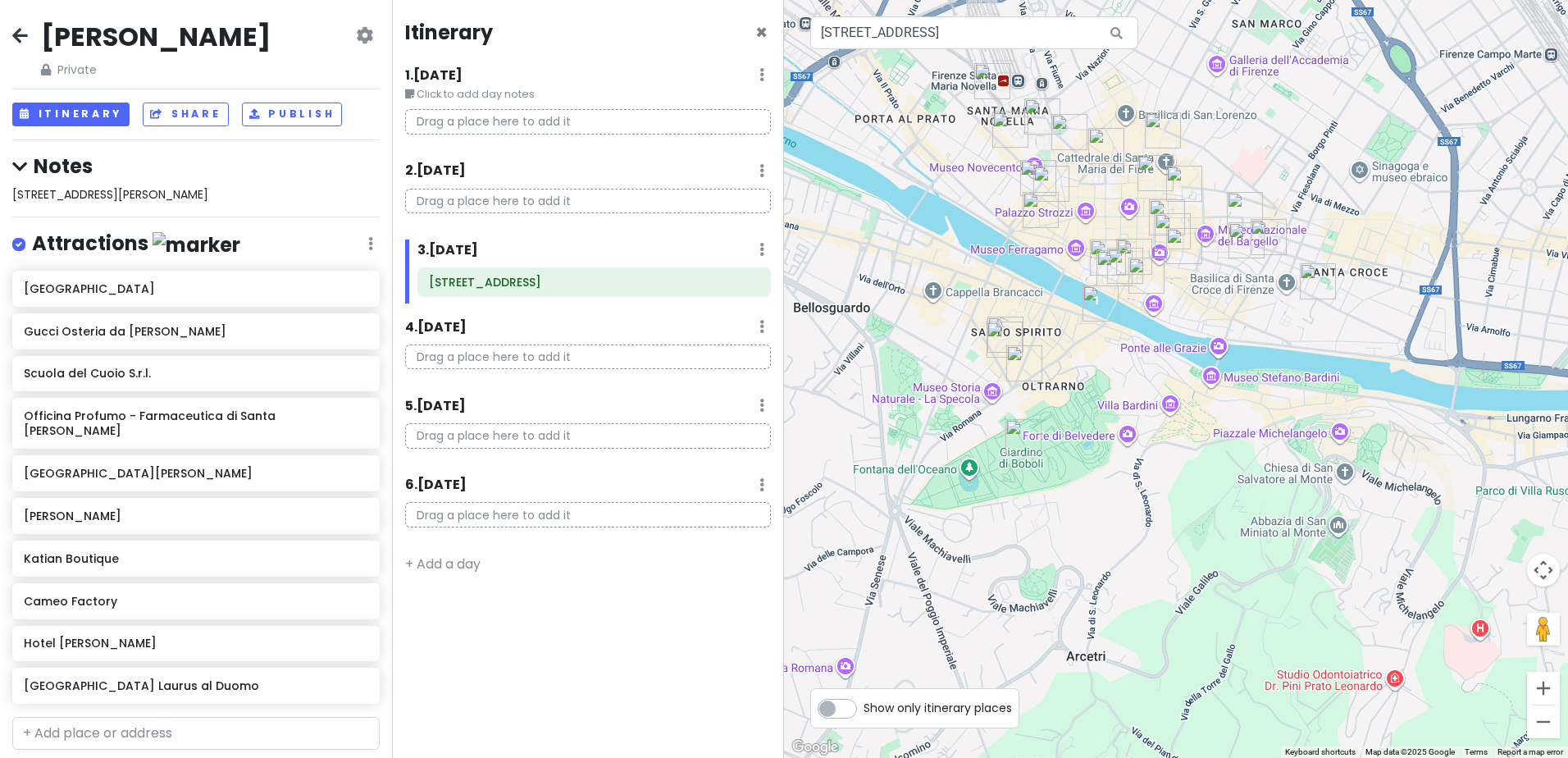
click at [1097, 308] on img "Borgo San Iacopo, 7" at bounding box center [1100, 303] width 36 height 36
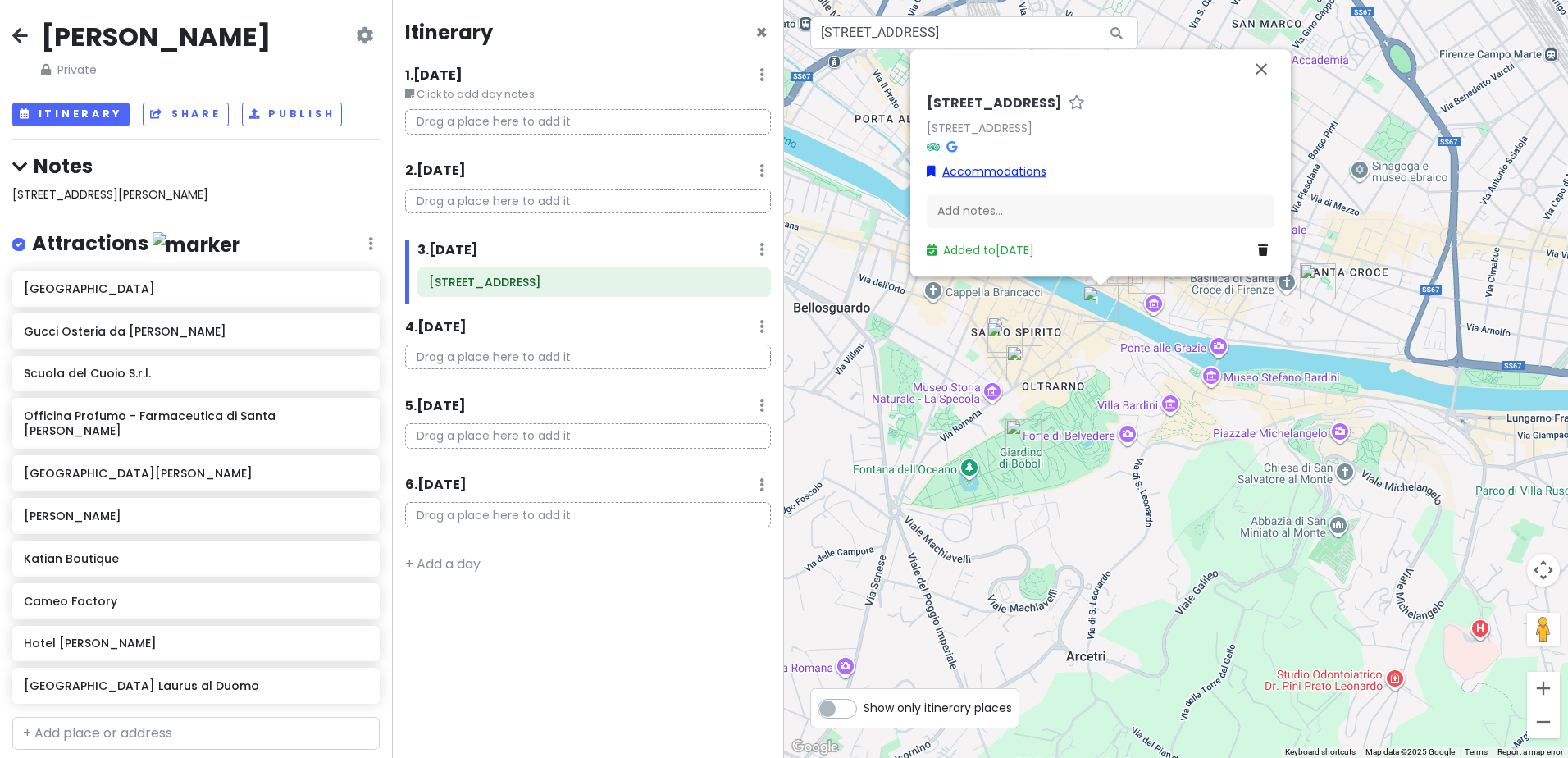
click at [970, 165] on link "Accommodations" at bounding box center [986, 173] width 119 height 18
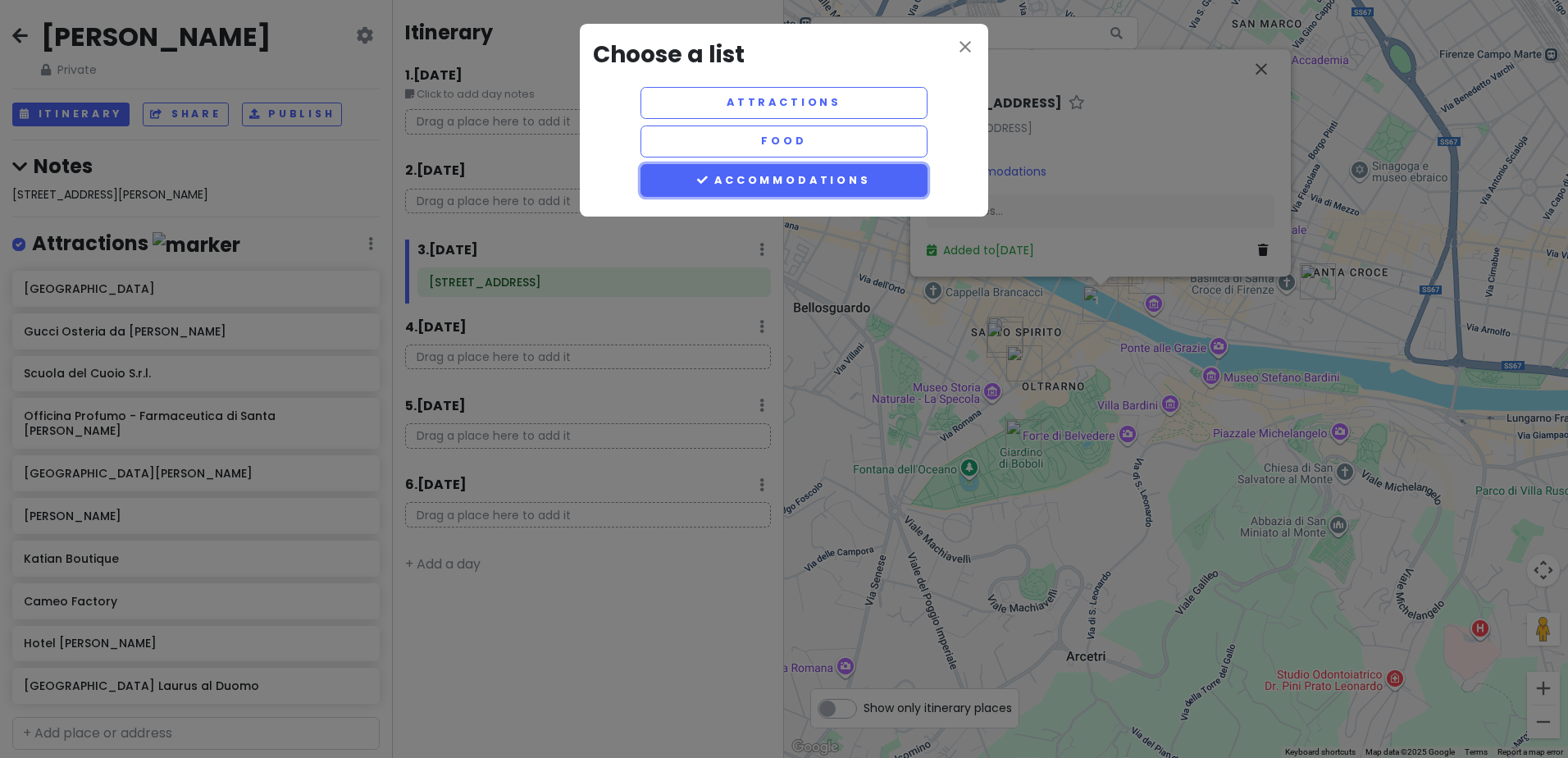
click at [770, 179] on button "Accommodations" at bounding box center [784, 179] width 287 height 32
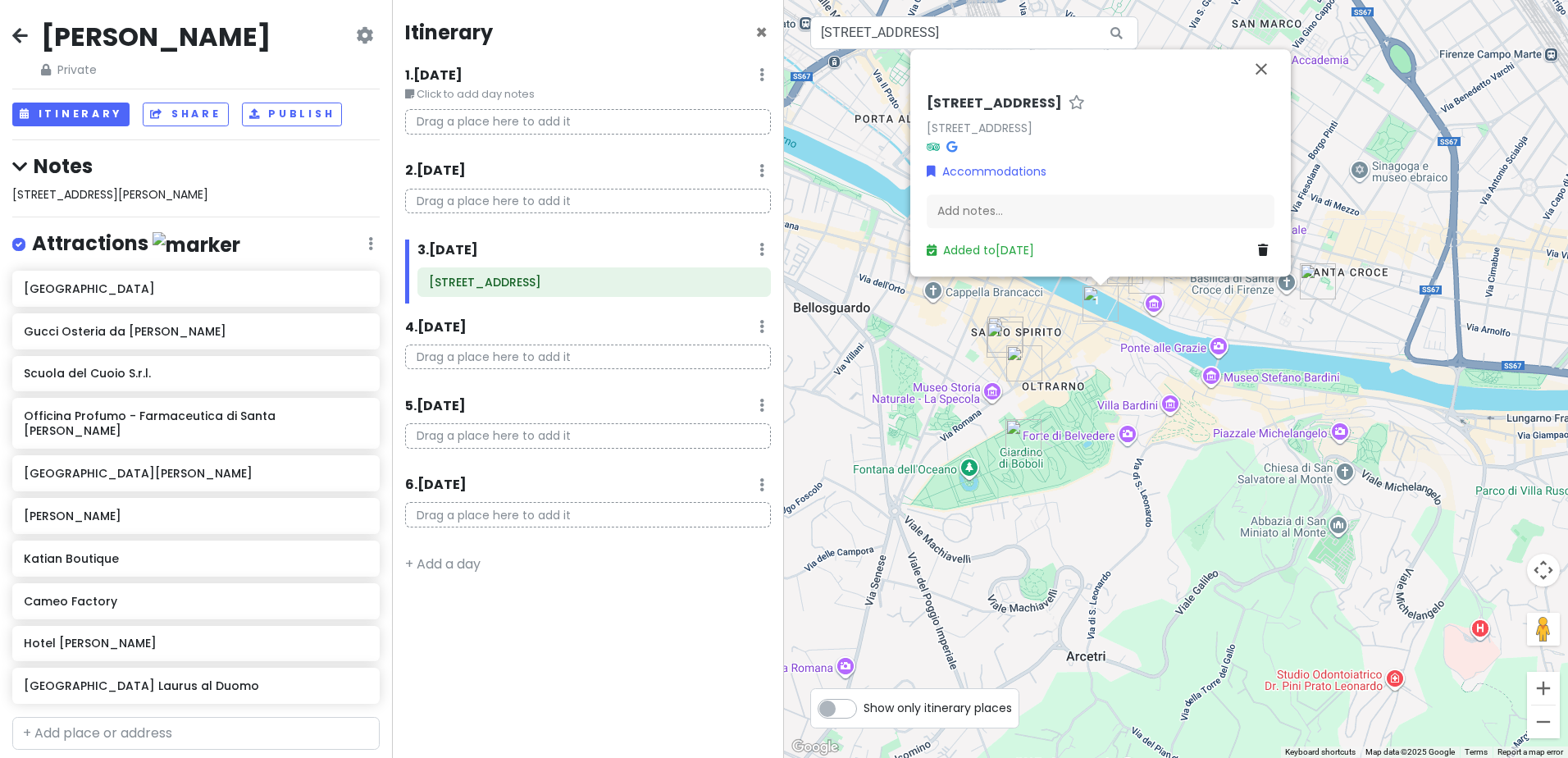
click at [547, 196] on p "Drag a place here to add it" at bounding box center [588, 201] width 366 height 26
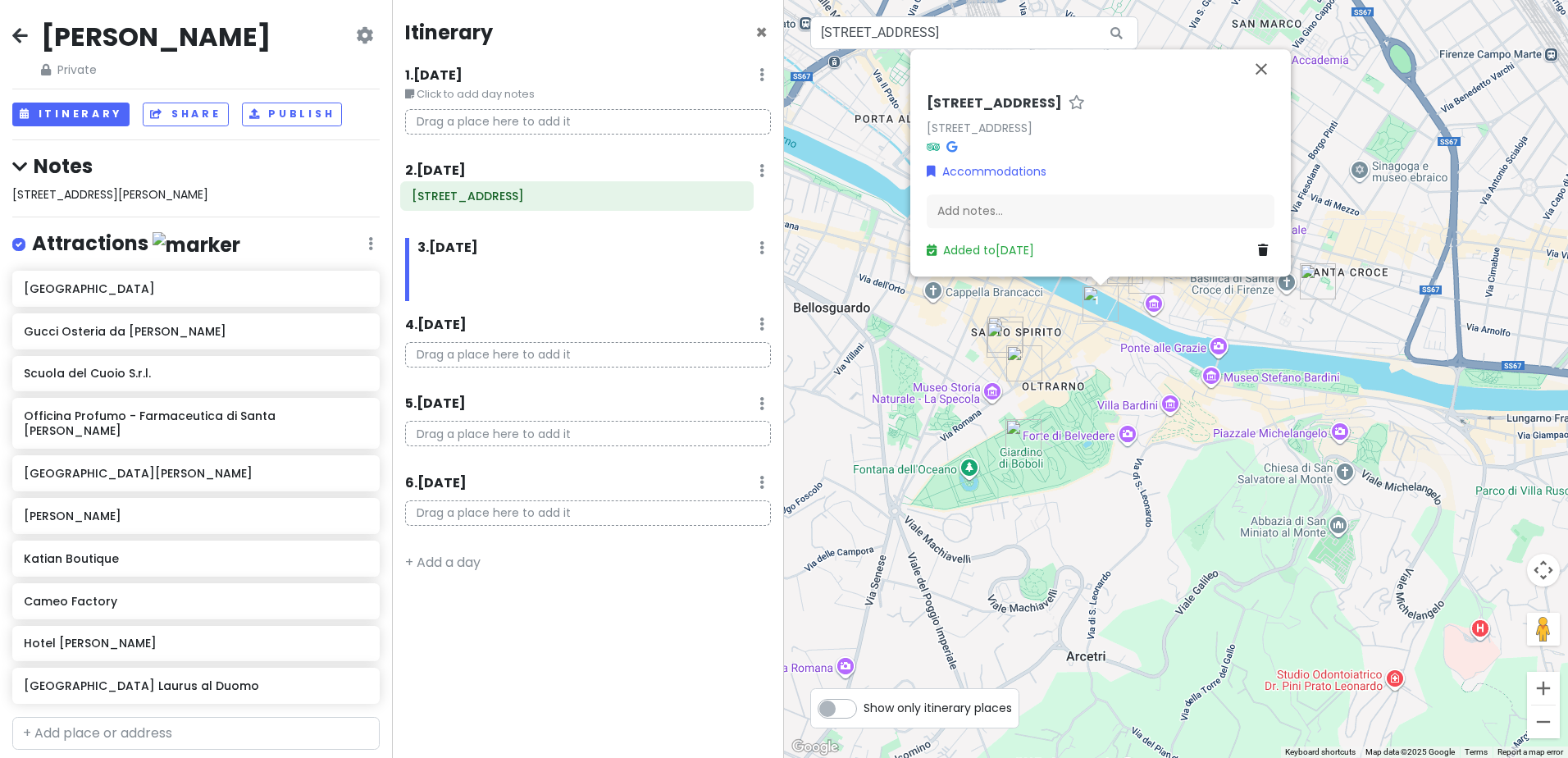
drag, startPoint x: 461, startPoint y: 293, endPoint x: 444, endPoint y: 208, distance: 86.7
click at [444, 208] on div "Itinerary × 1 . [DATE] Edit Day Notes Delete Day Click to add day notes Drag a …" at bounding box center [588, 379] width 392 height 758
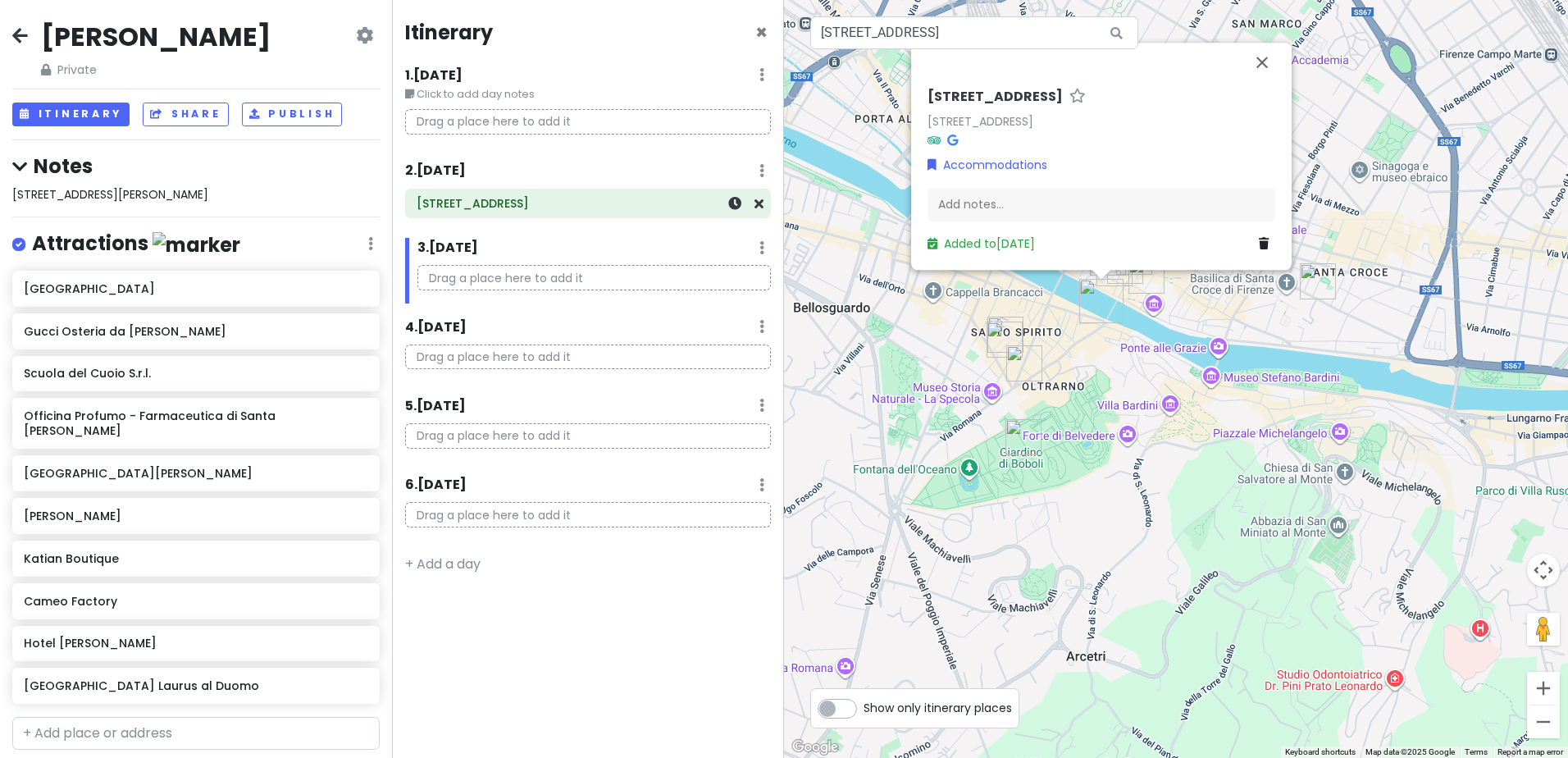
click at [449, 203] on h6 "[STREET_ADDRESS]" at bounding box center [587, 203] width 343 height 15
drag, startPoint x: 468, startPoint y: 204, endPoint x: 520, endPoint y: 600, distance: 399.4
click at [520, 600] on div "Itinerary × 1 . [DATE] Edit Day Notes Delete Day Click to add day notes Drag a …" at bounding box center [588, 379] width 392 height 758
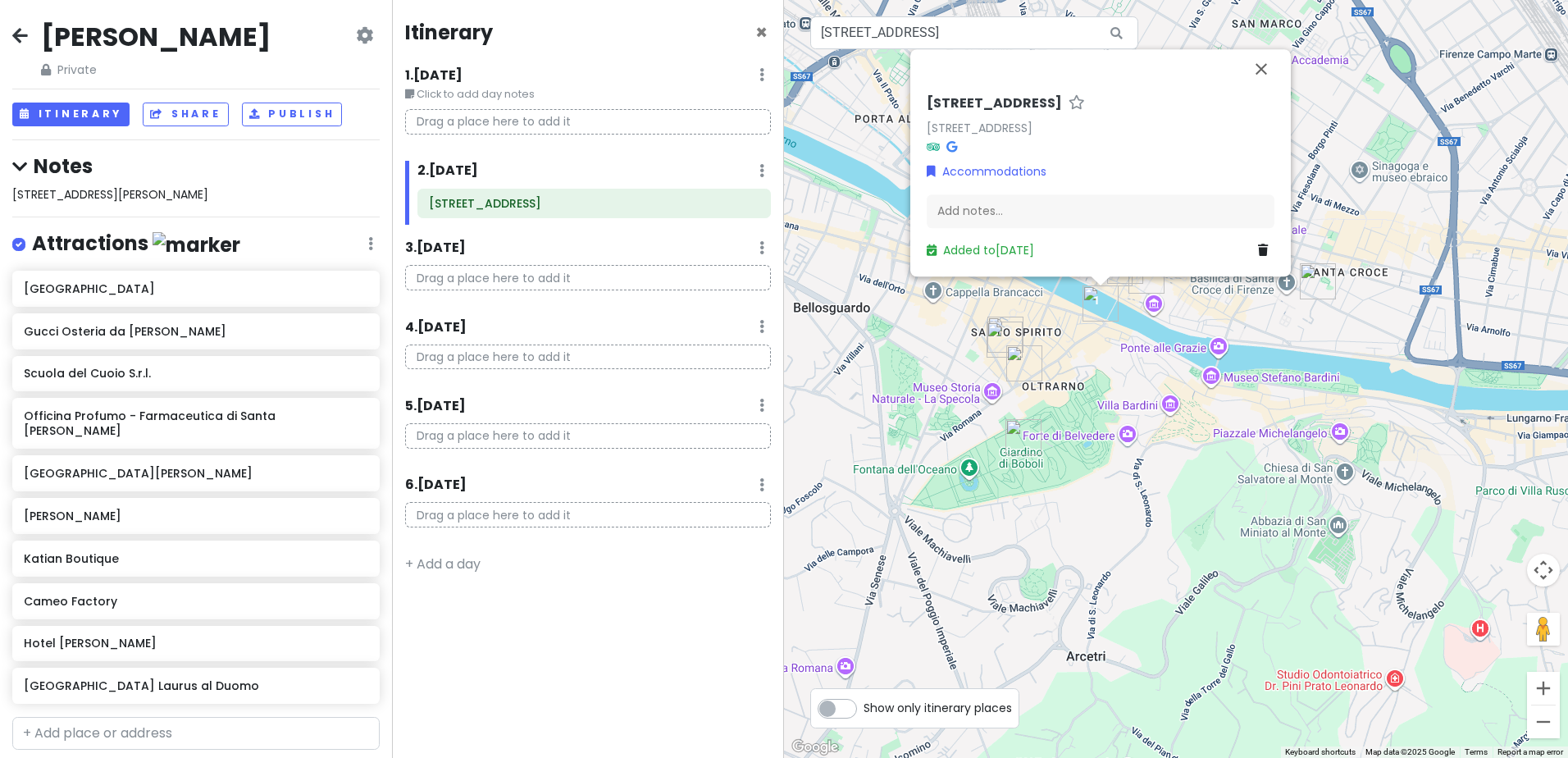
click at [476, 619] on div "Itinerary × 1 . [DATE] Edit Day Notes Delete Day Click to add day notes Drag a …" at bounding box center [588, 379] width 392 height 758
click at [1261, 64] on button "Close" at bounding box center [1261, 69] width 40 height 40
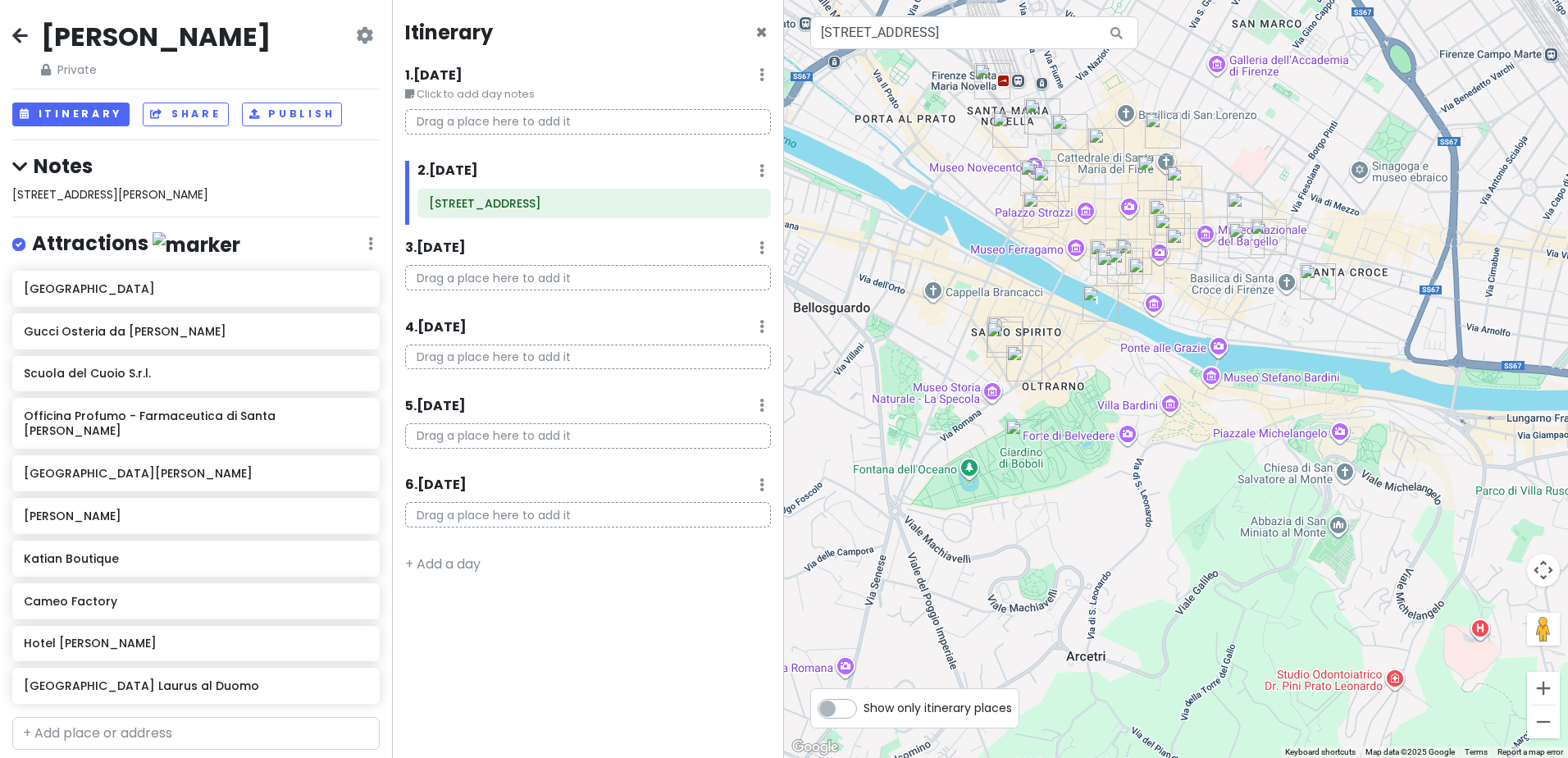
click at [598, 64] on div "Itinerary × 1 . [DATE] Edit Day Notes Delete Day Click to add day notes Drag a …" at bounding box center [588, 379] width 392 height 758
